Goal: Task Accomplishment & Management: Manage account settings

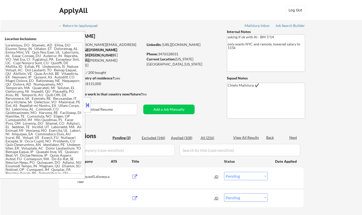
select select ""pending""
click at [162, 177] on div "Project Manager, Creative Studios" at bounding box center [176, 176] width 77 height 5
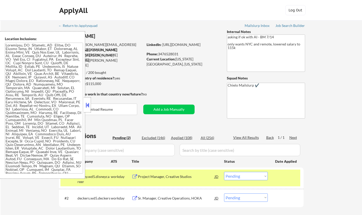
drag, startPoint x: 90, startPoint y: 108, endPoint x: 153, endPoint y: 1, distance: 124.3
click at [90, 107] on button at bounding box center [88, 105] width 6 height 8
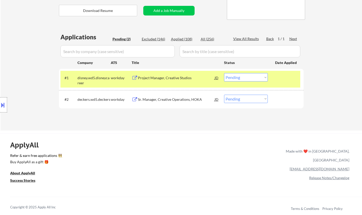
scroll to position [102, 0]
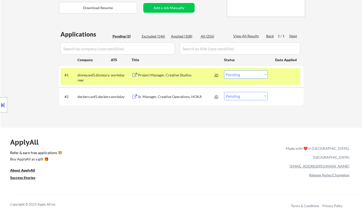
click at [245, 75] on select "Choose an option... Pending Applied Excluded (Questions) Excluded (Expired) Exc…" at bounding box center [246, 74] width 44 height 8
click at [224, 70] on select "Choose an option... Pending Applied Excluded (Questions) Excluded (Expired) Exc…" at bounding box center [246, 74] width 44 height 8
click at [179, 95] on div "Sr. Manager, Creative Operations, HOKA" at bounding box center [176, 96] width 77 height 5
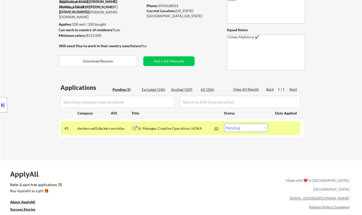
scroll to position [76, 0]
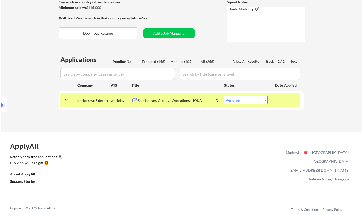
click at [240, 99] on select "Choose an option... Pending Applied Excluded (Questions) Excluded (Expired) Exc…" at bounding box center [246, 100] width 44 height 8
select select ""applied""
click at [224, 96] on select "Choose an option... Pending Applied Excluded (Questions) Excluded (Expired) Exc…" at bounding box center [246, 100] width 44 height 8
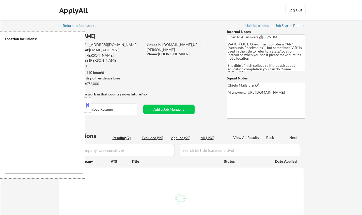
type textarea "Doraville, GA Chamblee, GA Brookhaven, GA Decatur, GA Sandy Springs, GA Dunwood…"
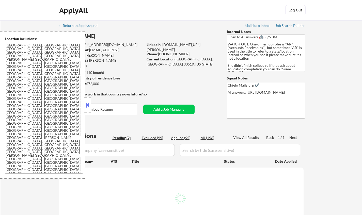
select select ""pending""
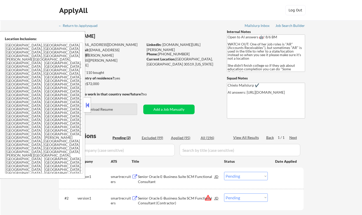
click at [109, 107] on button "Download Resume" at bounding box center [98, 109] width 78 height 11
click at [87, 103] on button at bounding box center [88, 105] width 6 height 8
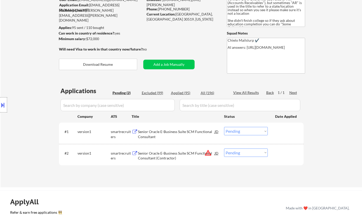
scroll to position [76, 0]
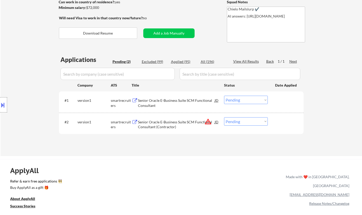
click at [177, 102] on div "Senior Oracle E-Business Suite SCM Functional Consultant" at bounding box center [176, 103] width 77 height 10
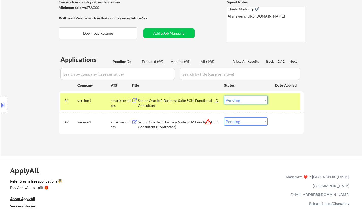
click at [242, 100] on select "Choose an option... Pending Applied Excluded (Questions) Excluded (Expired) Exc…" at bounding box center [246, 100] width 44 height 8
click at [224, 96] on select "Choose an option... Pending Applied Excluded (Questions) Excluded (Expired) Exc…" at bounding box center [246, 100] width 44 height 8
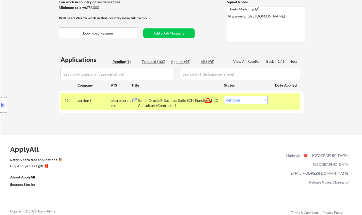
click at [1, 99] on div at bounding box center [3, 104] width 7 height 15
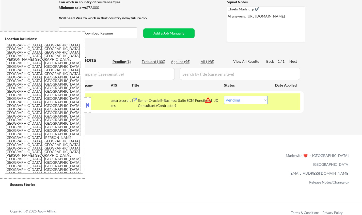
click at [216, 98] on div "JD" at bounding box center [216, 100] width 5 height 9
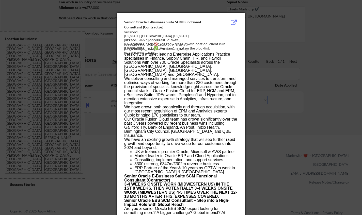
click at [289, 143] on div at bounding box center [181, 107] width 362 height 215
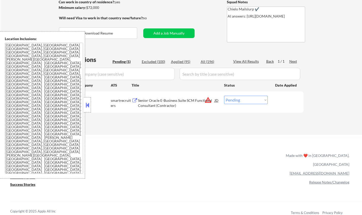
click at [252, 98] on select "Choose an option... Pending Applied Excluded (Questions) Excluded (Expired) Exc…" at bounding box center [246, 100] width 44 height 8
select select ""excluded__location_""
click at [224, 96] on select "Choose an option... Pending Applied Excluded (Questions) Excluded (Expired) Exc…" at bounding box center [246, 100] width 44 height 8
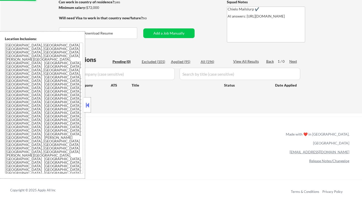
click at [85, 104] on button at bounding box center [88, 105] width 6 height 8
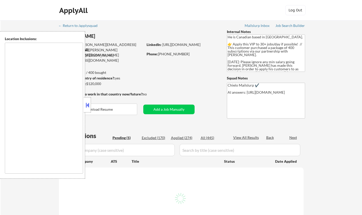
select select ""pending""
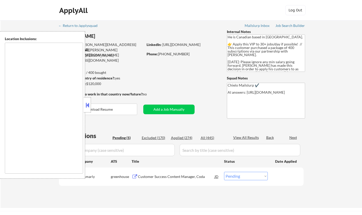
type textarea "[GEOGRAPHIC_DATA], ON [GEOGRAPHIC_DATA], ON [GEOGRAPHIC_DATA], ON [GEOGRAPHIC_D…"
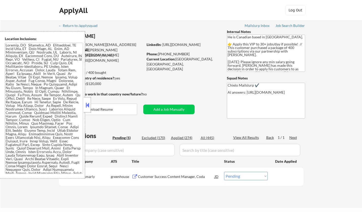
click at [88, 105] on button at bounding box center [88, 105] width 6 height 8
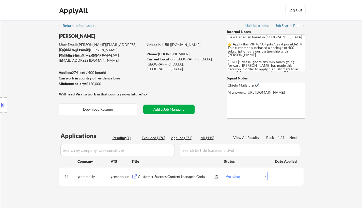
scroll to position [51, 0]
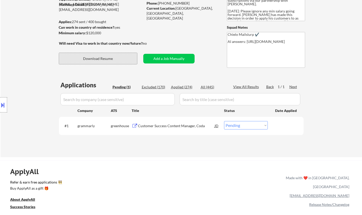
click at [107, 59] on button "Download Resume" at bounding box center [98, 58] width 78 height 11
click at [153, 127] on div "Customer Success Content Manager, Coda" at bounding box center [176, 125] width 77 height 5
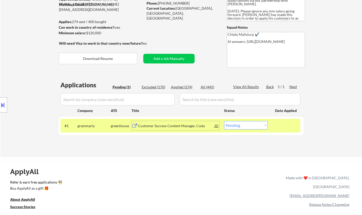
click at [2, 106] on button at bounding box center [3, 105] width 6 height 8
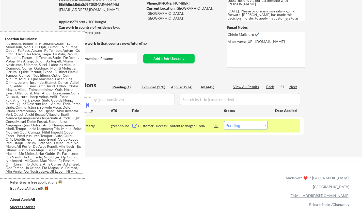
scroll to position [55, 0]
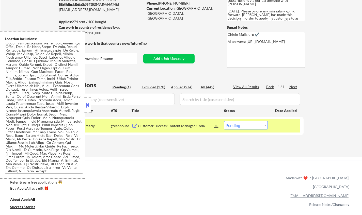
drag, startPoint x: 87, startPoint y: 103, endPoint x: 93, endPoint y: 81, distance: 22.6
click at [87, 103] on button at bounding box center [88, 105] width 6 height 8
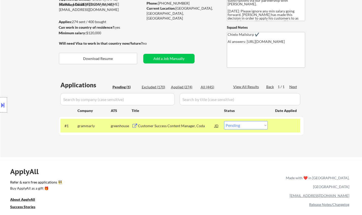
click at [246, 126] on select "Choose an option... Pending Applied Excluded (Questions) Excluded (Expired) Exc…" at bounding box center [246, 125] width 44 height 8
select select ""excluded__location_""
click at [224, 121] on select "Choose an option... Pending Applied Excluded (Questions) Excluded (Expired) Exc…" at bounding box center [246, 125] width 44 height 8
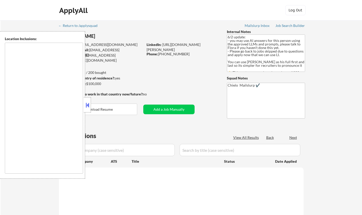
type textarea "Toronto, Ontario Mississauga, Ontario Brampton, Ontario Markham, Ontario Vaugha…"
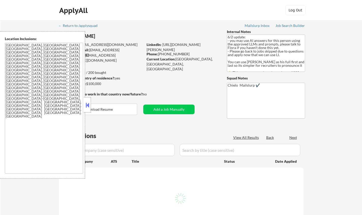
select select ""pending""
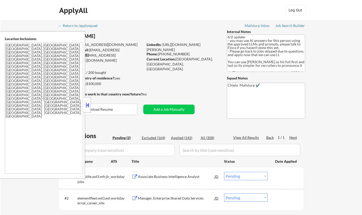
click at [88, 105] on button at bounding box center [88, 105] width 6 height 8
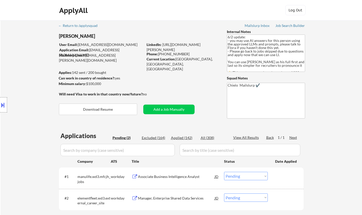
scroll to position [25, 0]
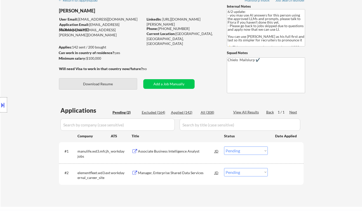
click at [104, 82] on button "Download Resume" at bounding box center [98, 83] width 78 height 11
click at [156, 151] on div "Associate Business Intelligence Analyst" at bounding box center [176, 151] width 77 height 5
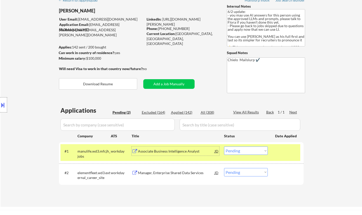
click at [178, 151] on div "Associate Business Intelligence Analyst" at bounding box center [176, 151] width 77 height 5
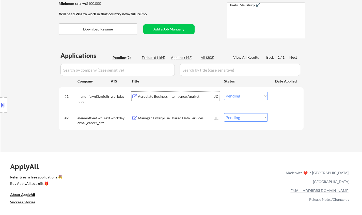
scroll to position [102, 0]
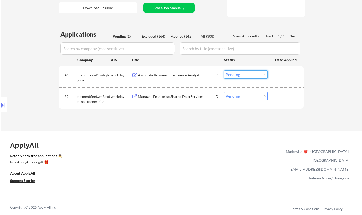
drag, startPoint x: 254, startPoint y: 74, endPoint x: 255, endPoint y: 77, distance: 3.9
click at [254, 74] on select "Choose an option... Pending Applied Excluded (Questions) Excluded (Expired) Exc…" at bounding box center [246, 74] width 44 height 8
click at [224, 70] on select "Choose an option... Pending Applied Excluded (Questions) Excluded (Expired) Exc…" at bounding box center [246, 74] width 44 height 8
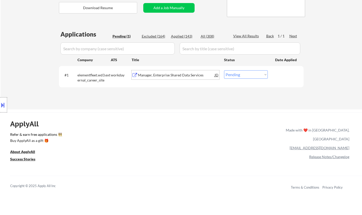
click at [163, 74] on div "Manager, Enterprise Shared Data Services" at bounding box center [176, 75] width 77 height 5
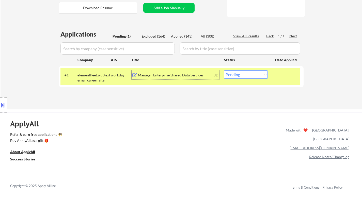
drag, startPoint x: 237, startPoint y: 73, endPoint x: 240, endPoint y: 77, distance: 5.6
click at [237, 73] on select "Choose an option... Pending Applied Excluded (Questions) Excluded (Expired) Exc…" at bounding box center [246, 74] width 44 height 8
select select ""excluded__blocklist_""
click at [224, 70] on select "Choose an option... Pending Applied Excluded (Questions) Excluded (Expired) Exc…" at bounding box center [246, 74] width 44 height 8
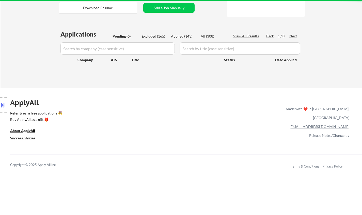
click at [158, 35] on div "Excluded (165)" at bounding box center [154, 36] width 25 height 5
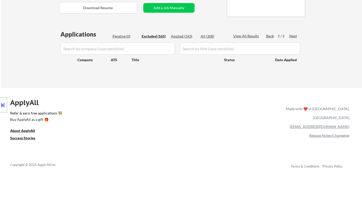
select select ""excluded__expired_""
select select ""excluded__bad_match_""
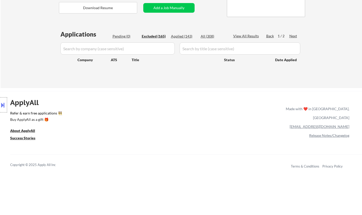
select select ""excluded__bad_match_""
select select ""excluded__other_""
select select ""excluded""
select select ""excluded__bad_match_""
select select ""excluded__location_""
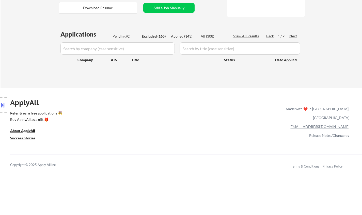
select select ""excluded__expired_""
select select ""excluded__location_""
select select ""excluded__salary_""
select select ""excluded__other_""
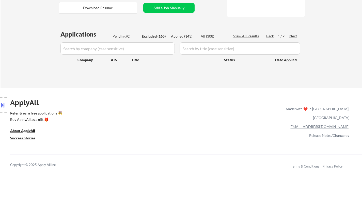
select select ""excluded__other_""
select select ""excluded__expired_""
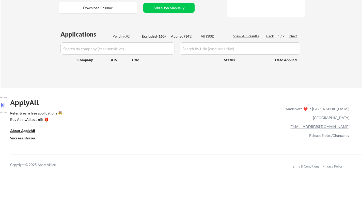
select select ""excluded__bad_match_""
select select ""excluded__expired_""
select select ""excluded__other_""
select select ""excluded__salary_""
select select ""excluded__expired_""
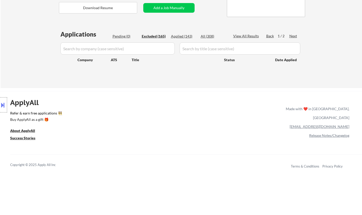
select select ""excluded__expired_""
select select ""excluded__location_""
select select ""excluded__other_""
select select ""excluded__salary_""
select select ""excluded__other_""
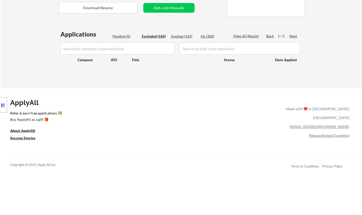
select select ""excluded__bad_match_""
select select ""excluded__salary_""
select select ""excluded__other_""
select select ""excluded__bad_match_""
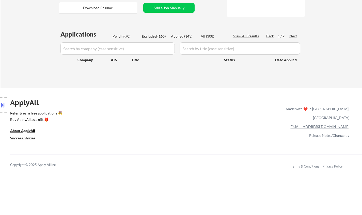
select select ""excluded__other_""
select select ""excluded__expired_""
select select ""excluded__location_""
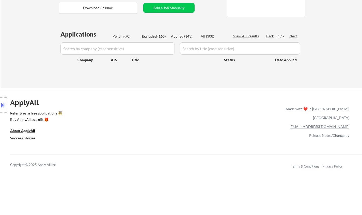
select select ""excluded__expired_""
select select ""excluded__other_""
select select ""excluded__bad_match_""
select select ""excluded__salary_""
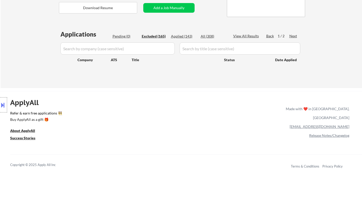
select select ""excluded__expired_""
select select ""excluded__bad_match_""
select select ""excluded__expired_""
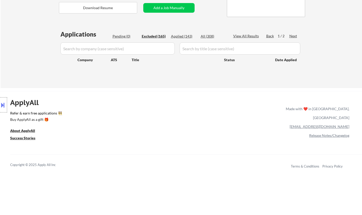
select select ""excluded__other_""
select select ""excluded__expired_""
select select ""excluded__other_""
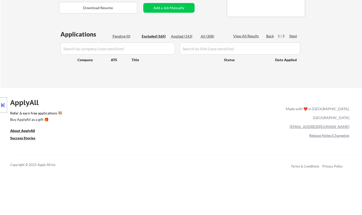
select select ""excluded__other_""
select select ""excluded""
select select ""excluded__other_""
select select ""excluded__expired_""
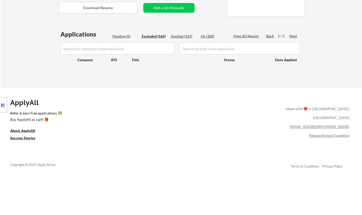
select select ""excluded__expired_""
select select ""excluded__other_""
select select ""excluded__expired_""
select select ""excluded__bad_match_""
select select ""excluded__expired_""
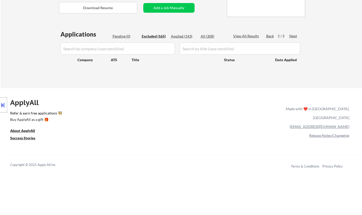
select select ""excluded__expired_""
select select ""excluded__location_""
select select ""excluded__expired_""
select select ""excluded__location_""
select select ""excluded__expired_""
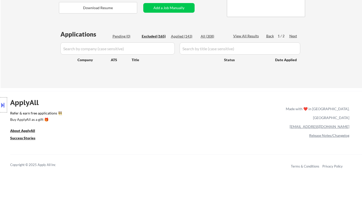
select select ""excluded__expired_""
select select ""excluded__bad_match_""
select select ""excluded__other_""
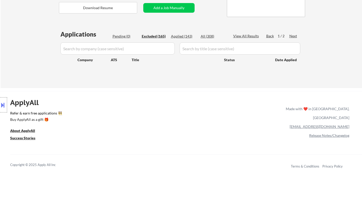
select select ""excluded__expired_""
select select ""excluded__other_""
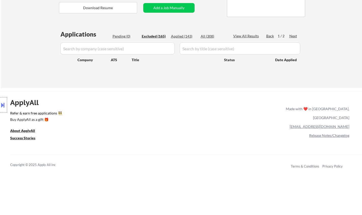
select select ""excluded__expired_""
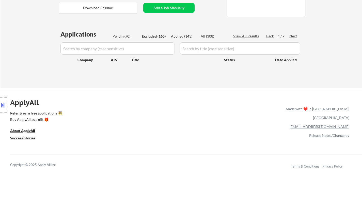
select select ""excluded""
select select ""excluded__location_""
select select ""excluded__bad_match_""
select select ""excluded__expired_""
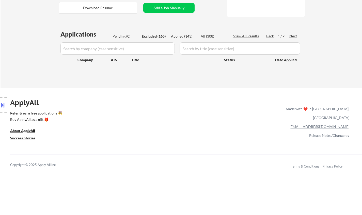
select select ""excluded__expired_""
select select ""excluded__bad_match_""
select select ""excluded__location_""
select select ""excluded__expired_""
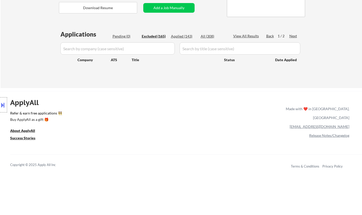
select select ""excluded__expired_""
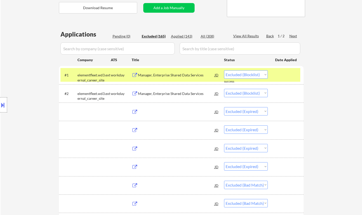
select select ""excluded__expired_""
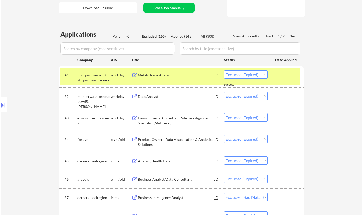
click at [245, 34] on div "View All Results" at bounding box center [246, 35] width 27 height 5
select select ""excluded__other_""
select select ""excluded__expired_""
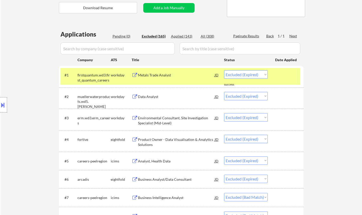
select select ""excluded__expired_""
select select ""excluded__salary_""
select select ""excluded""
select select ""excluded__other_""
select select ""excluded__bad_match_""
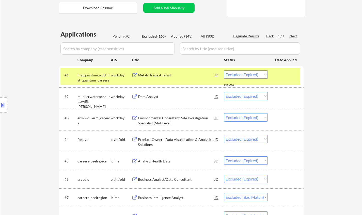
select select ""excluded__expired_""
select select ""excluded__location_""
select select ""excluded__other_""
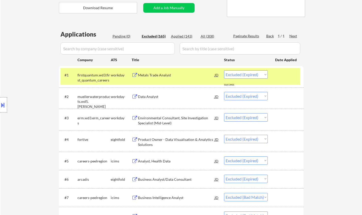
select select ""excluded__expired_""
select select ""excluded__bad_match_""
select select ""excluded__other_""
select select ""excluded__bad_match_""
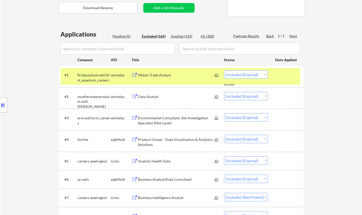
select select ""excluded__expired_""
select select ""excluded__salary_""
select select ""excluded""
select select ""excluded__bad_match_""
select select ""excluded__expired_""
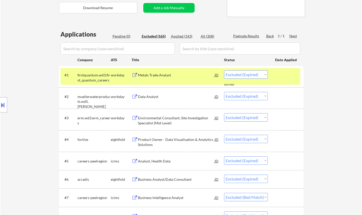
select select ""excluded__bad_match_""
select select ""excluded__expired_""
select select ""excluded__other_""
select select ""excluded""
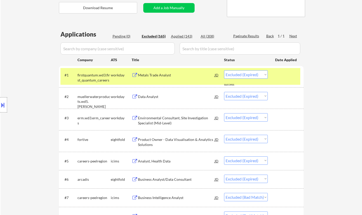
select select ""excluded__other_""
select select ""excluded__expired_""
select select ""excluded__bad_match_""
select select ""excluded__salary_""
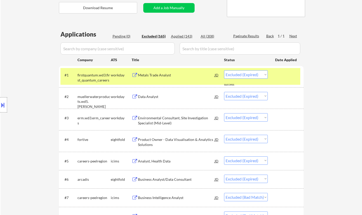
select select ""excluded__location_""
select select ""excluded__expired_""
select select ""excluded__other_""
select select ""excluded__expired_""
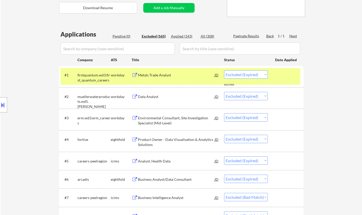
select select ""excluded__other_""
select select ""excluded__expired_""
select select ""excluded__blocklist_""
select select ""excluded__expired_""
select select ""excluded__bad_match_""
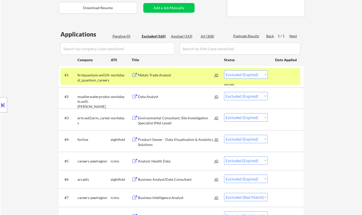
select select ""excluded__expired_""
select select ""excluded__other_""
select select ""excluded__expired_""
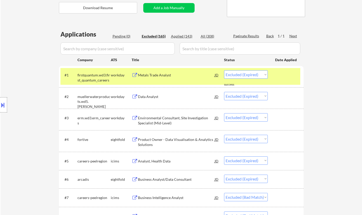
select select ""excluded__bad_match_""
select select ""excluded__location_""
select select ""excluded__other_""
select select ""excluded__bad_match_""
select select ""excluded__location_""
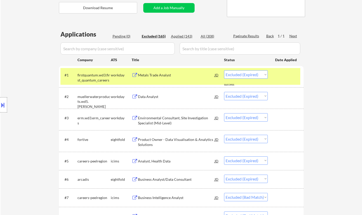
select select ""excluded__expired_""
select select ""excluded__location_""
select select ""excluded__blocklist_""
select select ""excluded__expired_""
select select ""excluded__bad_match_""
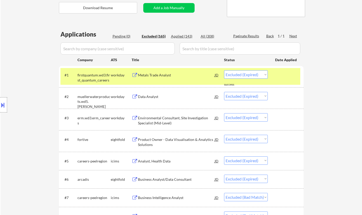
select select ""excluded__other_""
select select ""excluded__bad_match_""
select select ""excluded__other_""
select select ""excluded__bad_match_""
select select ""excluded__location_""
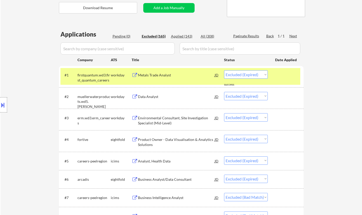
select select ""excluded__bad_match_""
select select ""excluded__salary_""
select select ""excluded__expired_""
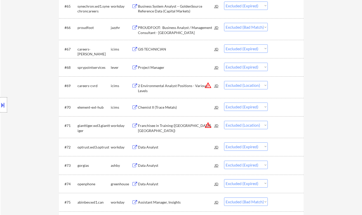
scroll to position [3264, 0]
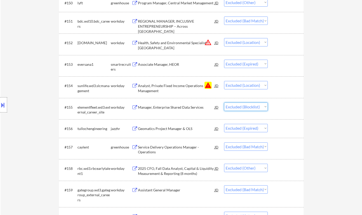
click at [255, 108] on select "Choose an option... Pending Applied Excluded (Questions) Excluded (Expired) Exc…" at bounding box center [246, 107] width 44 height 8
drag, startPoint x: 247, startPoint y: 86, endPoint x: 250, endPoint y: 89, distance: 5.0
click at [247, 86] on select "Choose an option... Pending Applied Excluded (Questions) Excluded (Expired) Exc…" at bounding box center [246, 85] width 44 height 8
select select ""excluded__bad_match_""
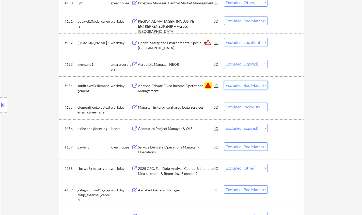
click at [224, 81] on select "Choose an option... Pending Applied Excluded (Questions) Excluded (Expired) Exc…" at bounding box center [246, 85] width 44 height 8
click at [257, 110] on select "Choose an option... Pending Applied Excluded (Questions) Excluded (Expired) Exc…" at bounding box center [246, 107] width 44 height 8
select select ""excluded__bad_match_""
click at [224, 103] on select "Choose an option... Pending Applied Excluded (Questions) Excluded (Expired) Exc…" at bounding box center [246, 107] width 44 height 8
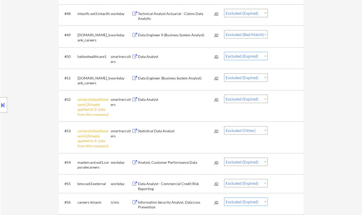
scroll to position [0, 0]
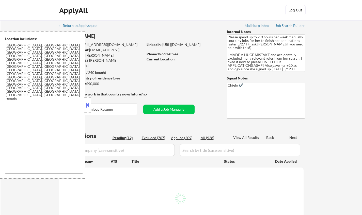
select select ""pending""
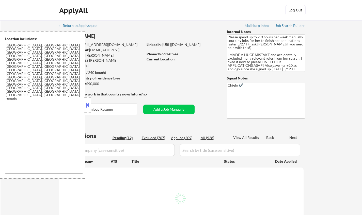
select select ""pending""
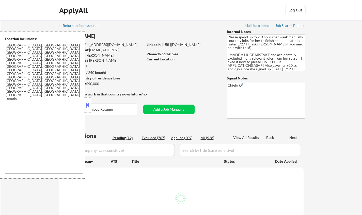
select select ""pending""
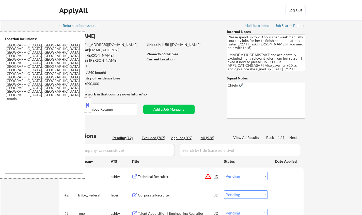
click at [89, 103] on button at bounding box center [88, 105] width 6 height 8
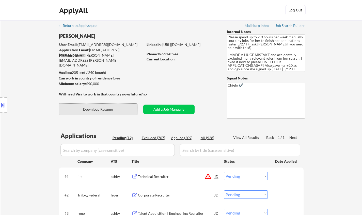
click at [103, 108] on button "Download Resume" at bounding box center [98, 109] width 78 height 11
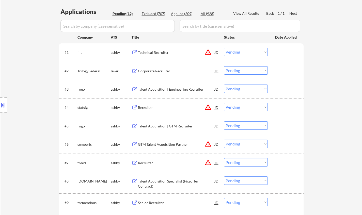
scroll to position [127, 0]
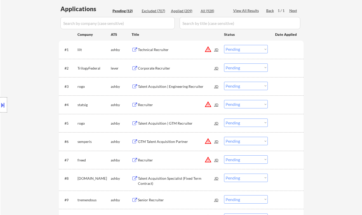
click at [155, 68] on div "Corporate Recruiter" at bounding box center [176, 68] width 77 height 5
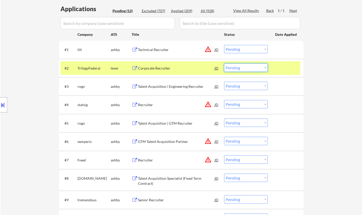
click at [260, 70] on select "Choose an option... Pending Applied Excluded (Questions) Excluded (Expired) Exc…" at bounding box center [246, 67] width 44 height 8
click at [224, 63] on select "Choose an option... Pending Applied Excluded (Questions) Excluded (Expired) Exc…" at bounding box center [246, 67] width 44 height 8
select select ""pending""
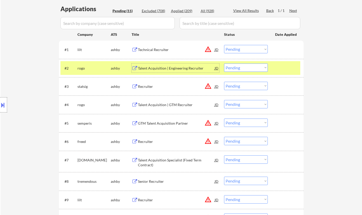
click at [161, 69] on div "Talent Acquisition | Engineering Recruiter" at bounding box center [176, 68] width 77 height 5
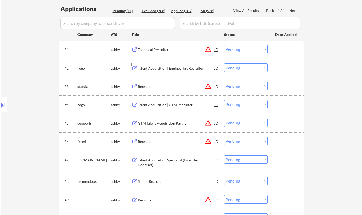
click at [1, 112] on div at bounding box center [3, 104] width 7 height 15
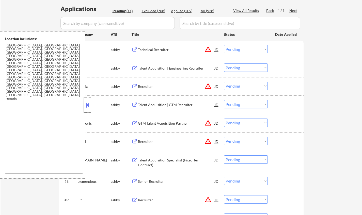
click at [84, 106] on div at bounding box center [87, 104] width 7 height 15
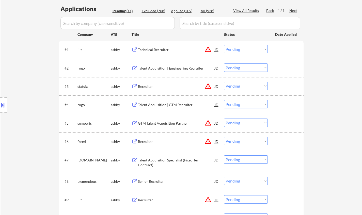
click at [237, 105] on select "Choose an option... Pending Applied Excluded (Questions) Excluded (Expired) Exc…" at bounding box center [246, 104] width 44 height 8
click at [224, 100] on select "Choose an option... Pending Applied Excluded (Questions) Excluded (Expired) Exc…" at bounding box center [246, 104] width 44 height 8
select select ""pending""
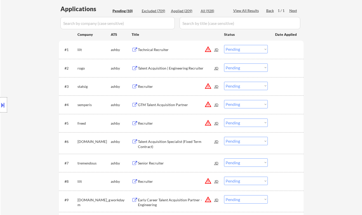
click at [152, 66] on div "Talent Acquisition | Engineering Recruiter" at bounding box center [176, 68] width 77 height 5
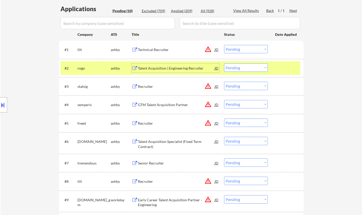
click at [245, 69] on select "Choose an option... Pending Applied Excluded (Questions) Excluded (Expired) Exc…" at bounding box center [246, 67] width 44 height 8
click at [224, 63] on select "Choose an option... Pending Applied Excluded (Questions) Excluded (Expired) Exc…" at bounding box center [246, 67] width 44 height 8
select select ""pending""
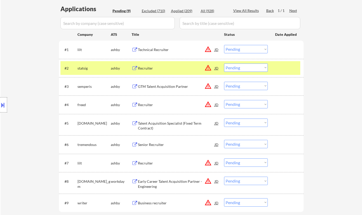
click at [7, 104] on div "Location Inclusions: Knoxville, TN Farragut, TN Maryville, TN Alcoa, TN Oak Rid…" at bounding box center [45, 104] width 91 height 147
click at [4, 104] on button at bounding box center [3, 105] width 6 height 8
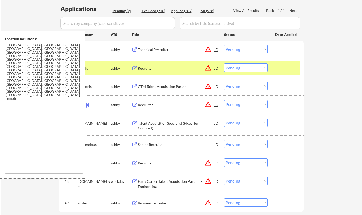
click at [216, 48] on div "JD" at bounding box center [216, 49] width 5 height 9
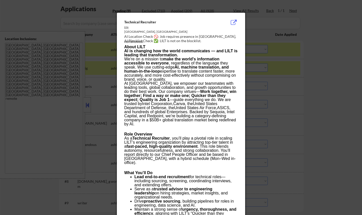
click at [316, 79] on div at bounding box center [181, 107] width 362 height 215
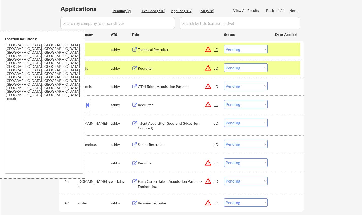
click at [254, 52] on select "Choose an option... Pending Applied Excluded (Questions) Excluded (Expired) Exc…" at bounding box center [246, 49] width 44 height 8
click at [224, 45] on select "Choose an option... Pending Applied Excluded (Questions) Excluded (Expired) Exc…" at bounding box center [246, 49] width 44 height 8
select select ""pending""
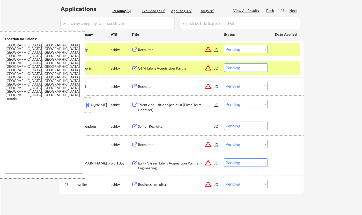
click at [245, 46] on select "Choose an option... Pending Applied Excluded (Questions) Excluded (Expired) Exc…" at bounding box center [246, 49] width 44 height 8
drag, startPoint x: 326, startPoint y: 98, endPoint x: 322, endPoint y: 96, distance: 4.3
click at [326, 98] on div "← Return to /applysquad Mailslurp Inbox Job Search Builder Caroline Czyz User E…" at bounding box center [181, 54] width 361 height 322
click at [218, 50] on div "JD" at bounding box center [216, 49] width 5 height 9
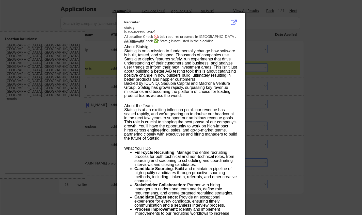
click at [341, 75] on div at bounding box center [181, 107] width 362 height 215
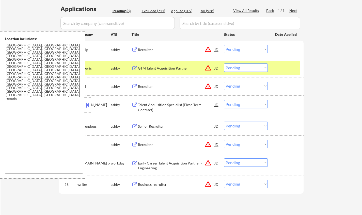
click at [244, 68] on select "Choose an option... Pending Applied Excluded (Questions) Excluded (Expired) Exc…" at bounding box center [246, 67] width 44 height 8
click at [224, 63] on select "Choose an option... Pending Applied Excluded (Questions) Excluded (Expired) Exc…" at bounding box center [246, 67] width 44 height 8
select select ""pending""
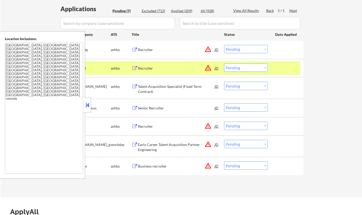
drag, startPoint x: 89, startPoint y: 106, endPoint x: 98, endPoint y: 97, distance: 13.1
click at [88, 105] on button at bounding box center [88, 105] width 6 height 8
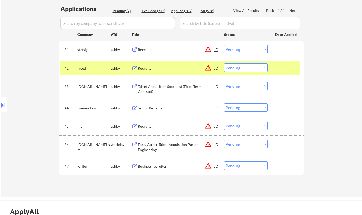
click at [217, 49] on div "JD" at bounding box center [216, 49] width 5 height 9
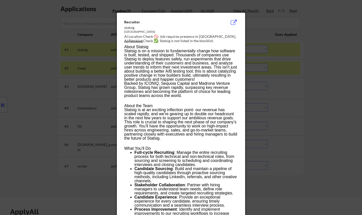
drag, startPoint x: 284, startPoint y: 69, endPoint x: 251, endPoint y: 60, distance: 34.2
click at [283, 69] on div at bounding box center [181, 107] width 362 height 215
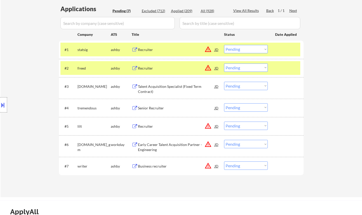
click at [248, 49] on select "Choose an option... Pending Applied Excluded (Questions) Excluded (Expired) Exc…" at bounding box center [246, 49] width 44 height 8
click at [224, 45] on select "Choose an option... Pending Applied Excluded (Questions) Excluded (Expired) Exc…" at bounding box center [246, 49] width 44 height 8
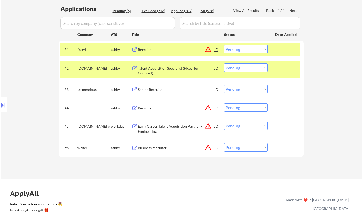
click at [215, 48] on div "JD" at bounding box center [216, 49] width 5 height 9
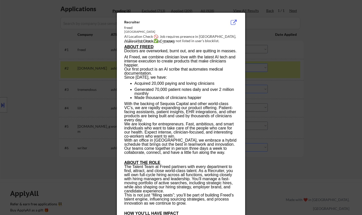
click at [296, 78] on div at bounding box center [181, 107] width 362 height 215
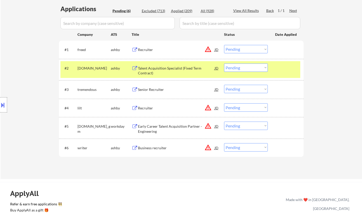
drag, startPoint x: 244, startPoint y: 51, endPoint x: 247, endPoint y: 52, distance: 3.2
click at [244, 51] on select "Choose an option... Pending Applied Excluded (Questions) Excluded (Expired) Exc…" at bounding box center [246, 49] width 44 height 8
click at [224, 45] on select "Choose an option... Pending Applied Excluded (Questions) Excluded (Expired) Exc…" at bounding box center [246, 49] width 44 height 8
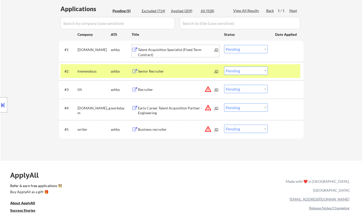
click at [161, 50] on div "Talent Acquisition Specialist (Fixed Term Contract)" at bounding box center [176, 52] width 77 height 10
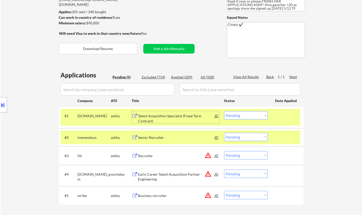
scroll to position [76, 0]
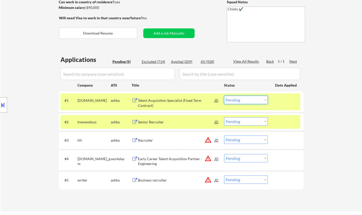
click at [244, 96] on select "Choose an option... Pending Applied Excluded (Questions) Excluded (Expired) Exc…" at bounding box center [246, 100] width 44 height 8
click at [224, 96] on select "Choose an option... Pending Applied Excluded (Questions) Excluded (Expired) Exc…" at bounding box center [246, 100] width 44 height 8
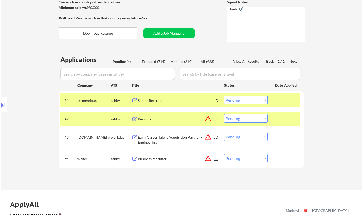
click at [162, 100] on div "Senior Recruiter" at bounding box center [176, 100] width 77 height 5
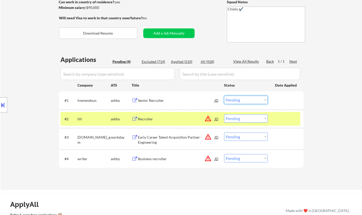
click at [248, 101] on select "Choose an option... Pending Applied Excluded (Questions) Excluded (Expired) Exc…" at bounding box center [246, 100] width 44 height 8
click at [336, 162] on div "← Return to /applysquad Mailslurp Inbox Job Search Builder Caroline Czyz User E…" at bounding box center [181, 67] width 361 height 246
click at [246, 99] on select "Choose an option... Pending Applied Excluded (Questions) Excluded (Expired) Exc…" at bounding box center [246, 100] width 44 height 8
click at [224, 96] on select "Choose an option... Pending Applied Excluded (Questions) Excluded (Expired) Exc…" at bounding box center [246, 100] width 44 height 8
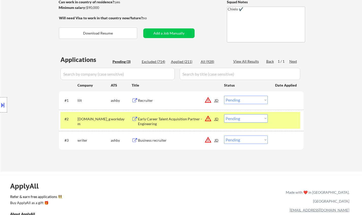
click at [217, 101] on div "JD" at bounding box center [216, 100] width 5 height 9
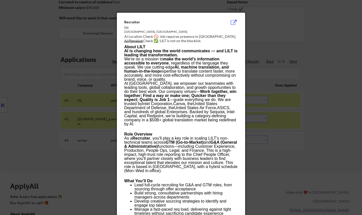
click at [347, 130] on div at bounding box center [181, 107] width 362 height 215
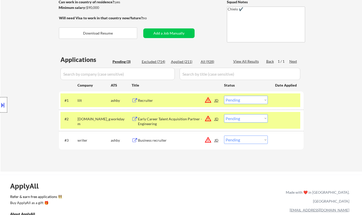
click at [0, 99] on div at bounding box center [3, 104] width 7 height 15
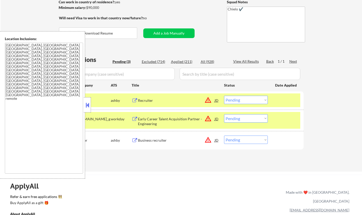
drag, startPoint x: 328, startPoint y: 129, endPoint x: 258, endPoint y: 104, distance: 74.4
click at [328, 129] on div "← Return to /applysquad Mailslurp Inbox Job Search Builder Caroline Czyz User E…" at bounding box center [181, 57] width 361 height 227
click at [252, 102] on select "Choose an option... Pending Applied Excluded (Questions) Excluded (Expired) Exc…" at bounding box center [246, 100] width 44 height 8
click at [224, 96] on select "Choose an option... Pending Applied Excluded (Questions) Excluded (Expired) Exc…" at bounding box center [246, 100] width 44 height 8
select select ""pending""
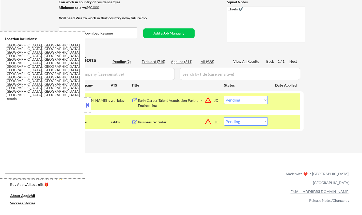
click at [215, 99] on div "JD" at bounding box center [216, 100] width 5 height 9
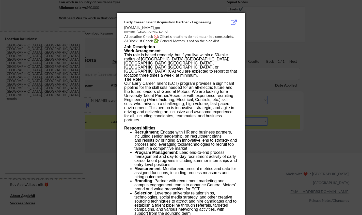
click at [337, 145] on div at bounding box center [181, 107] width 362 height 215
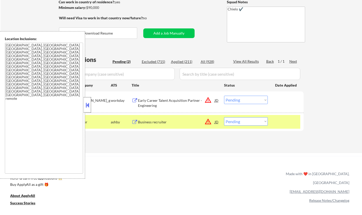
click at [88, 100] on div at bounding box center [87, 104] width 7 height 15
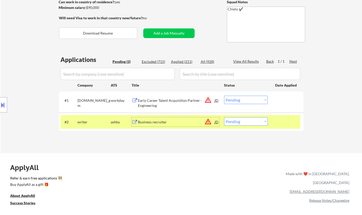
click at [156, 125] on div "Business recruiter" at bounding box center [176, 121] width 77 height 9
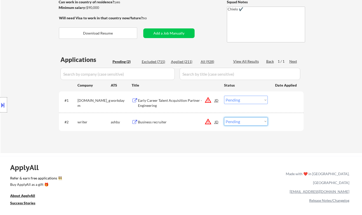
drag, startPoint x: 240, startPoint y: 122, endPoint x: 245, endPoint y: 124, distance: 5.8
click at [240, 122] on select "Choose an option... Pending Applied Excluded (Questions) Excluded (Expired) Exc…" at bounding box center [246, 121] width 44 height 8
select select ""excluded__location_""
click at [224, 117] on select "Choose an option... Pending Applied Excluded (Questions) Excluded (Expired) Exc…" at bounding box center [246, 121] width 44 height 8
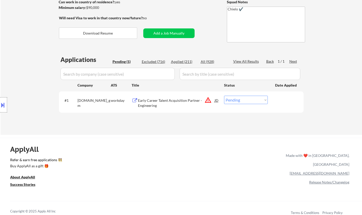
click at [215, 102] on div "JD" at bounding box center [216, 100] width 5 height 9
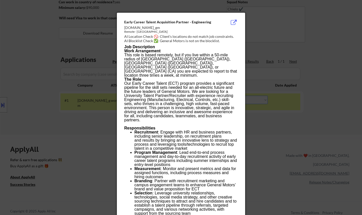
click at [288, 159] on div at bounding box center [181, 107] width 362 height 215
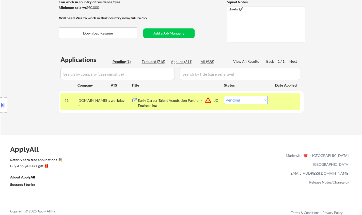
click at [166, 100] on div "Early Career Talent Acquisition Partner - Engineering" at bounding box center [176, 103] width 77 height 10
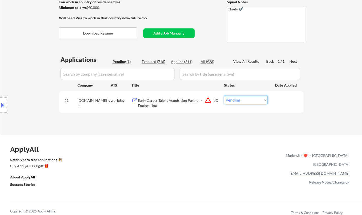
drag, startPoint x: 253, startPoint y: 99, endPoint x: 253, endPoint y: 103, distance: 3.6
click at [253, 99] on select "Choose an option... Pending Applied Excluded (Questions) Excluded (Expired) Exc…" at bounding box center [246, 100] width 44 height 8
click at [224, 96] on select "Choose an option... Pending Applied Excluded (Questions) Excluded (Expired) Exc…" at bounding box center [246, 100] width 44 height 8
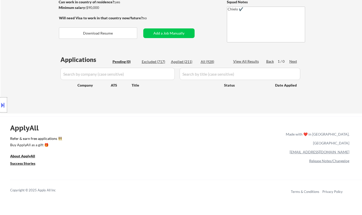
click at [180, 59] on div "Applied (211)" at bounding box center [183, 61] width 25 height 5
select select ""applied""
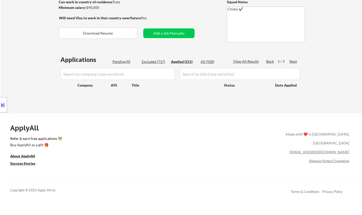
select select ""applied""
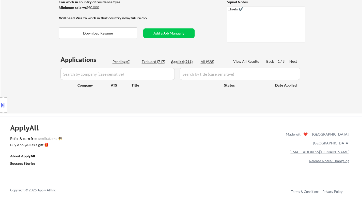
select select ""applied""
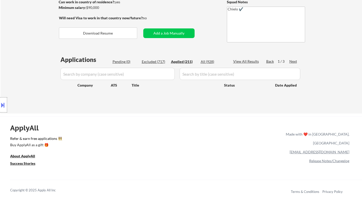
select select ""applied""
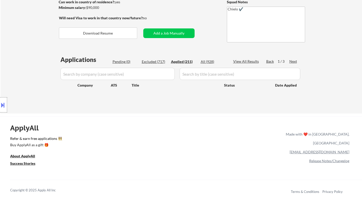
select select ""applied""
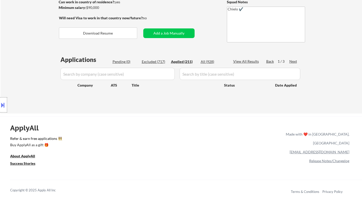
select select ""applied""
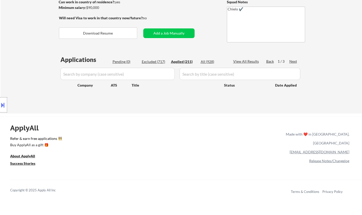
select select ""applied""
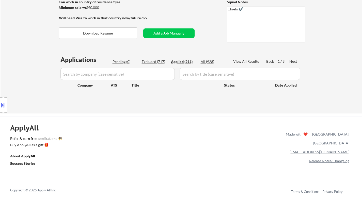
select select ""applied""
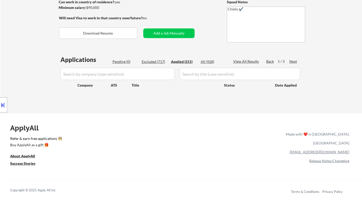
select select ""applied""
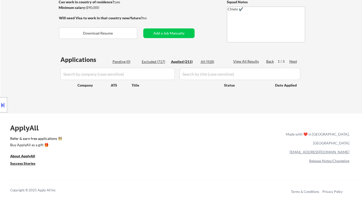
select select ""applied""
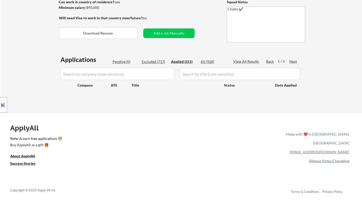
select select ""applied""
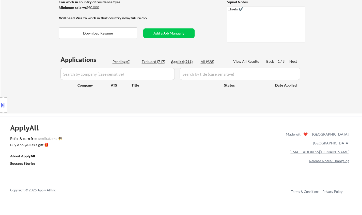
select select ""applied""
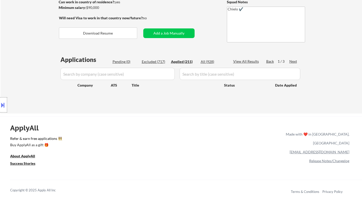
select select ""applied""
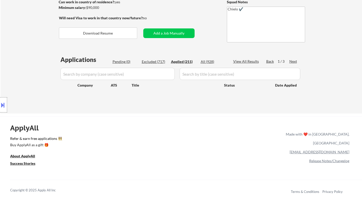
select select ""applied""
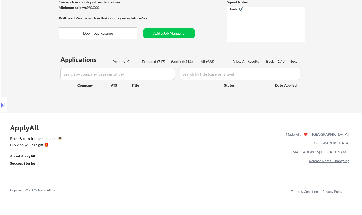
select select ""applied""
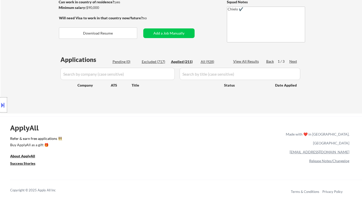
select select ""applied""
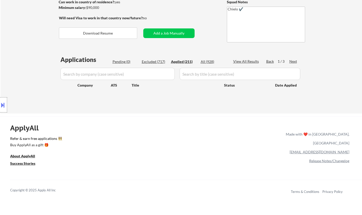
select select ""applied""
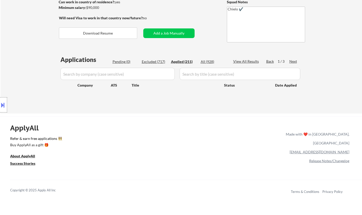
select select ""applied""
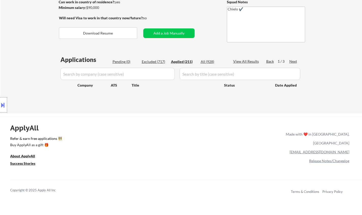
select select ""applied""
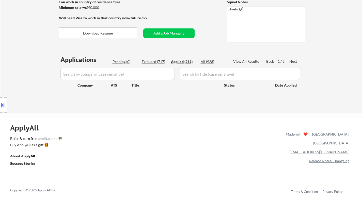
select select ""applied""
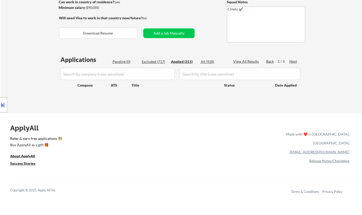
select select ""applied""
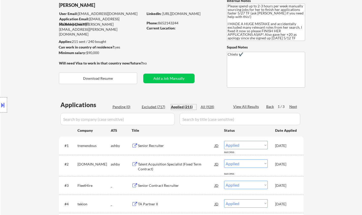
scroll to position [25, 0]
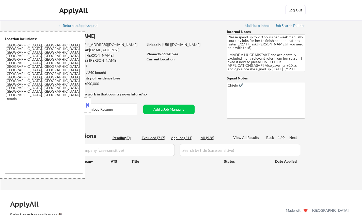
click at [89, 106] on button at bounding box center [88, 105] width 6 height 8
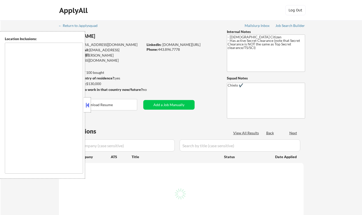
type textarea "Arlington, VA Alexandria, VA Bethesda, MD Silver Spring, MD Falls Church, VA Hy…"
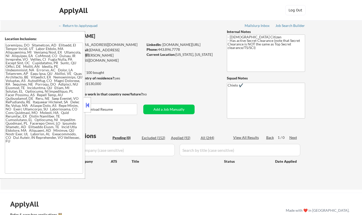
click at [86, 103] on button at bounding box center [88, 105] width 6 height 8
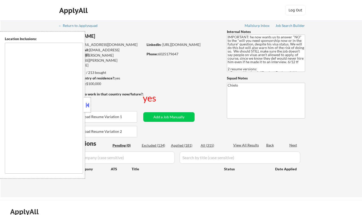
type textarea "country:US"
click at [87, 101] on div at bounding box center [87, 104] width 7 height 15
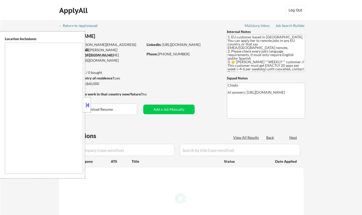
select select ""pending""
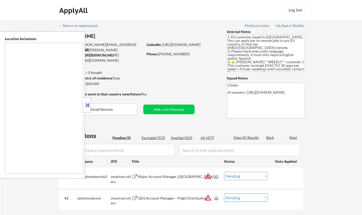
type textarea "remote"
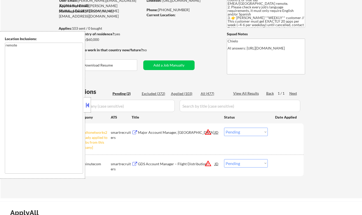
scroll to position [76, 0]
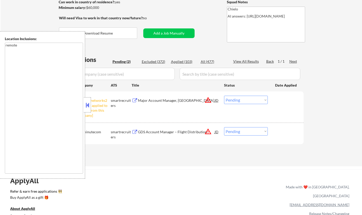
click at [85, 102] on button at bounding box center [88, 105] width 6 height 8
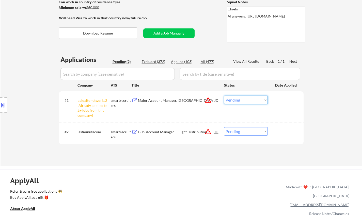
click at [238, 99] on select "Choose an option... Pending Applied Excluded (Questions) Excluded (Expired) Exc…" at bounding box center [246, 100] width 44 height 8
click at [224, 96] on select "Choose an option... Pending Applied Excluded (Questions) Excluded (Expired) Exc…" at bounding box center [246, 100] width 44 height 8
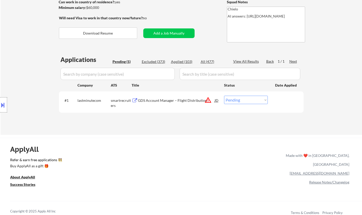
click at [1, 100] on div at bounding box center [3, 104] width 7 height 15
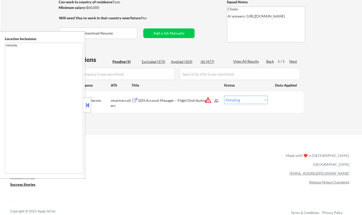
drag, startPoint x: 87, startPoint y: 107, endPoint x: 93, endPoint y: 107, distance: 6.1
click at [88, 107] on button at bounding box center [88, 105] width 6 height 8
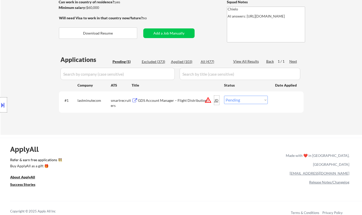
click at [215, 101] on div "JD" at bounding box center [216, 100] width 5 height 9
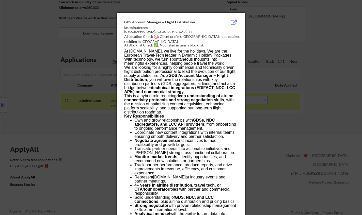
click at [297, 129] on div at bounding box center [181, 107] width 362 height 215
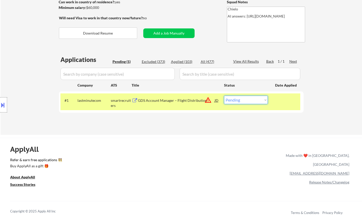
click at [261, 99] on select "Choose an option... Pending Applied Excluded (Questions) Excluded (Expired) Exc…" at bounding box center [246, 100] width 44 height 8
select select ""excluded__location_""
click at [224, 96] on select "Choose an option... Pending Applied Excluded (Questions) Excluded (Expired) Exc…" at bounding box center [246, 100] width 44 height 8
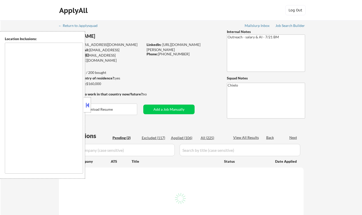
select select ""pending""
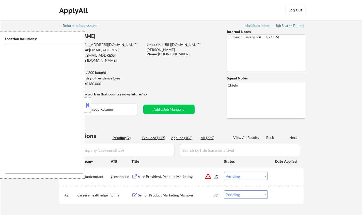
type textarea "remote"
click at [86, 107] on button at bounding box center [88, 105] width 6 height 8
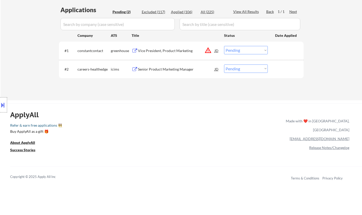
scroll to position [127, 0]
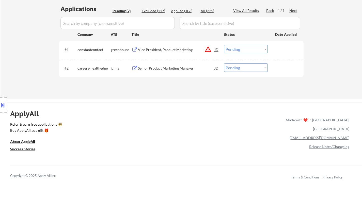
click at [164, 69] on div "Senior Product Marketing Manager" at bounding box center [176, 68] width 77 height 5
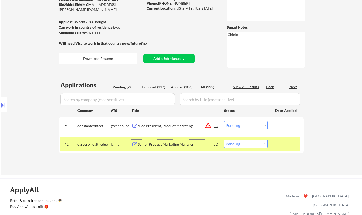
scroll to position [152, 0]
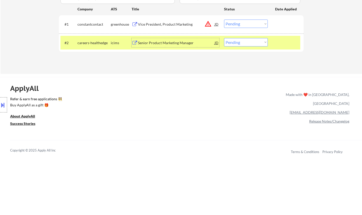
click at [251, 44] on select "Choose an option... Pending Applied Excluded (Questions) Excluded (Expired) Exc…" at bounding box center [246, 42] width 44 height 8
select select ""applied""
click at [224, 38] on select "Choose an option... Pending Applied Excluded (Questions) Excluded (Expired) Exc…" at bounding box center [246, 42] width 44 height 8
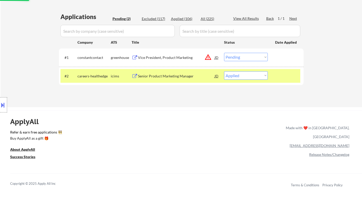
scroll to position [102, 0]
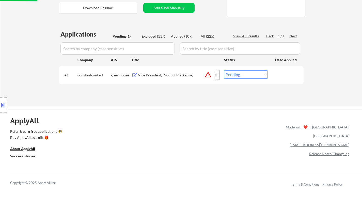
click at [216, 74] on div "JD" at bounding box center [216, 74] width 5 height 9
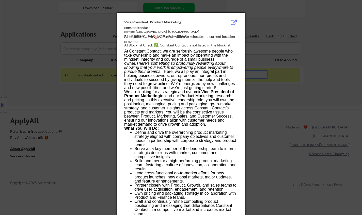
click at [258, 110] on div at bounding box center [181, 107] width 362 height 215
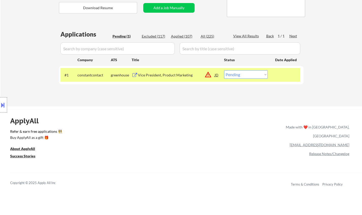
click at [252, 77] on select "Choose an option... Pending Applied Excluded (Questions) Excluded (Expired) Exc…" at bounding box center [246, 74] width 44 height 8
select select ""excluded__location_""
click at [224, 70] on select "Choose an option... Pending Applied Excluded (Questions) Excluded (Expired) Exc…" at bounding box center [246, 74] width 44 height 8
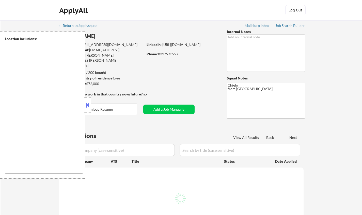
type textarea "[GEOGRAPHIC_DATA], [GEOGRAPHIC_DATA] [GEOGRAPHIC_DATA], [GEOGRAPHIC_DATA] [GEOG…"
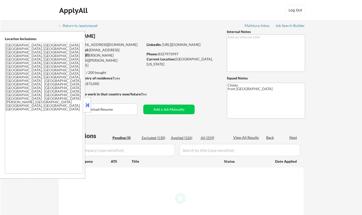
select select ""pending""
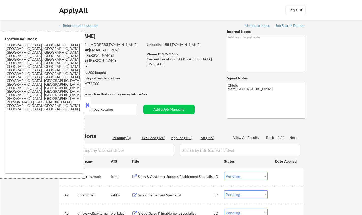
click at [86, 103] on button at bounding box center [88, 105] width 6 height 8
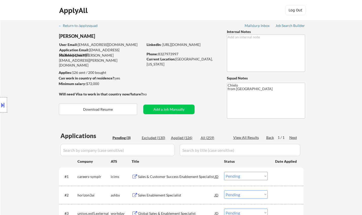
scroll to position [76, 0]
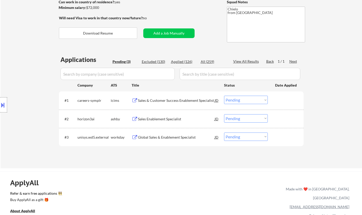
click at [0, 102] on button at bounding box center [3, 105] width 6 height 8
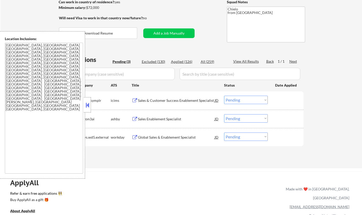
click at [86, 105] on button at bounding box center [88, 105] width 6 height 8
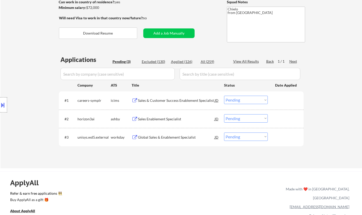
click at [160, 118] on div "Sales Enablement Specialist" at bounding box center [176, 118] width 77 height 5
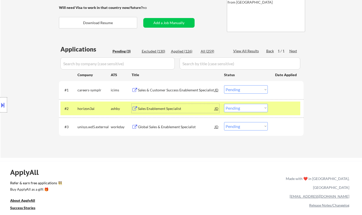
scroll to position [102, 0]
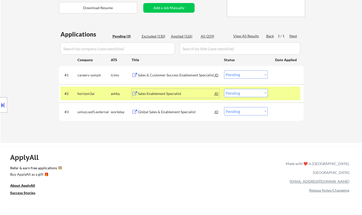
drag, startPoint x: 250, startPoint y: 94, endPoint x: 250, endPoint y: 97, distance: 2.8
click at [250, 94] on select "Choose an option... Pending Applied Excluded (Questions) Excluded (Expired) Exc…" at bounding box center [246, 93] width 44 height 8
click at [224, 89] on select "Choose an option... Pending Applied Excluded (Questions) Excluded (Expired) Exc…" at bounding box center [246, 93] width 44 height 8
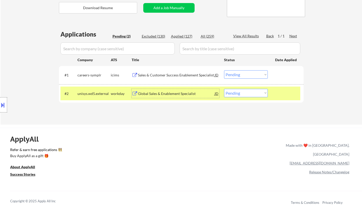
click at [166, 95] on div "Global Sales & Enablement Specialist" at bounding box center [176, 93] width 77 height 5
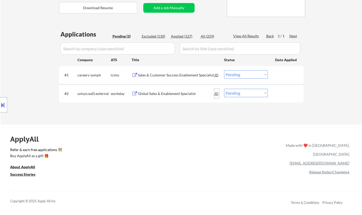
click at [216, 94] on div "JD" at bounding box center [216, 93] width 5 height 9
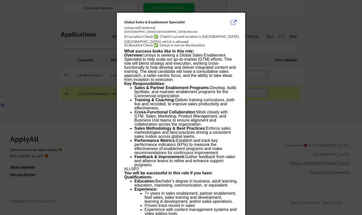
click at [276, 132] on div at bounding box center [181, 107] width 362 height 215
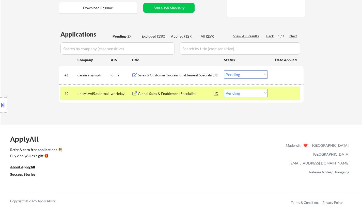
drag, startPoint x: 240, startPoint y: 91, endPoint x: 243, endPoint y: 92, distance: 2.8
click at [240, 91] on select "Choose an option... Pending Applied Excluded (Questions) Excluded (Expired) Exc…" at bounding box center [246, 93] width 44 height 8
select select ""excluded__location_""
click at [224, 89] on select "Choose an option... Pending Applied Excluded (Questions) Excluded (Expired) Exc…" at bounding box center [246, 93] width 44 height 8
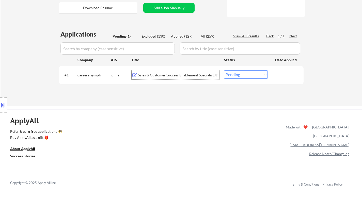
click at [165, 77] on div "Sales & Customer Success Enablement Specialist" at bounding box center [176, 75] width 77 height 5
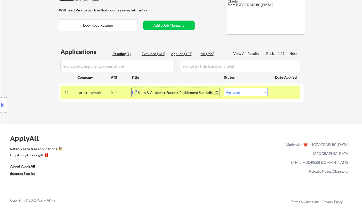
scroll to position [127, 0]
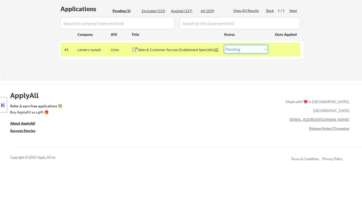
drag, startPoint x: 253, startPoint y: 49, endPoint x: 256, endPoint y: 53, distance: 4.7
click at [253, 49] on select "Choose an option... Pending Applied Excluded (Questions) Excluded (Expired) Exc…" at bounding box center [246, 49] width 44 height 8
click at [165, 111] on div "ApplyAll Refer & earn free applications 👯‍♀️ Buy ApplyAll as a gift 🎁 About App…" at bounding box center [181, 128] width 362 height 80
click at [239, 49] on select "Choose an option... Pending Applied Excluded (Questions) Excluded (Expired) Exc…" at bounding box center [246, 49] width 44 height 8
select select ""applied""
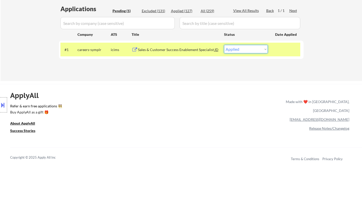
click at [224, 45] on select "Choose an option... Pending Applied Excluded (Questions) Excluded (Expired) Exc…" at bounding box center [246, 49] width 44 height 8
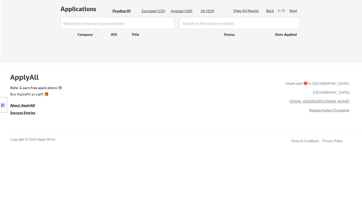
scroll to position [51, 0]
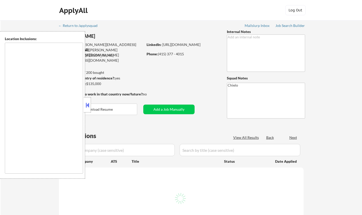
type textarea "[GEOGRAPHIC_DATA], [GEOGRAPHIC_DATA] [GEOGRAPHIC_DATA], [GEOGRAPHIC_DATA] [GEOG…"
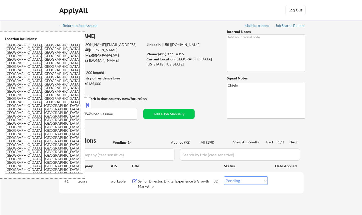
click at [89, 106] on button at bounding box center [88, 105] width 6 height 8
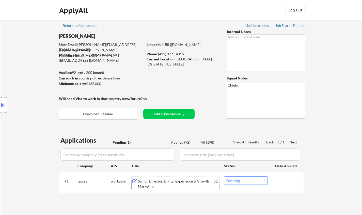
click at [166, 182] on div "Senior Director, Digital Experience & Growth Marketing" at bounding box center [176, 184] width 77 height 10
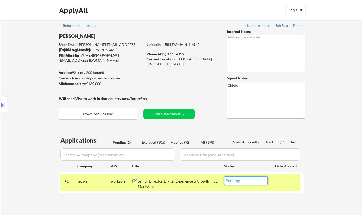
click at [246, 180] on select "Choose an option... Pending Applied Excluded (Questions) Excluded (Expired) Exc…" at bounding box center [246, 180] width 44 height 8
select select ""applied""
click at [224, 176] on select "Choose an option... Pending Applied Excluded (Questions) Excluded (Expired) Exc…" at bounding box center [246, 180] width 44 height 8
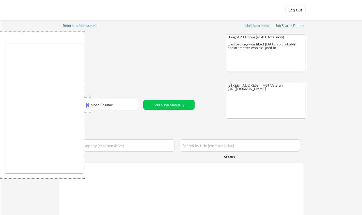
type textarea "remote"
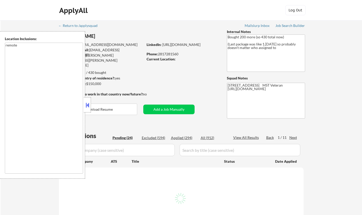
select select ""pending""
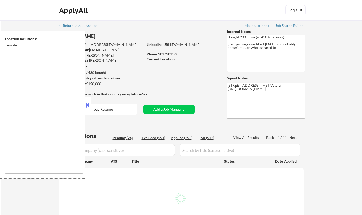
select select ""pending""
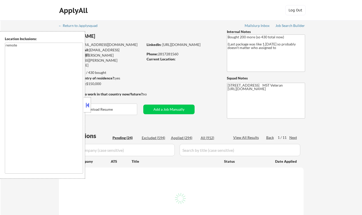
select select ""pending""
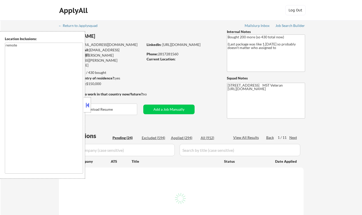
select select ""pending""
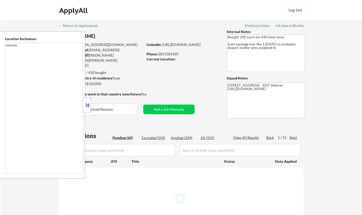
select select ""pending""
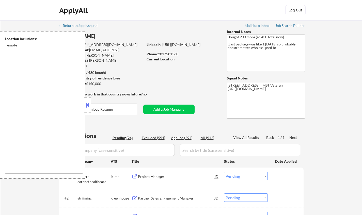
click at [87, 106] on button at bounding box center [88, 105] width 6 height 8
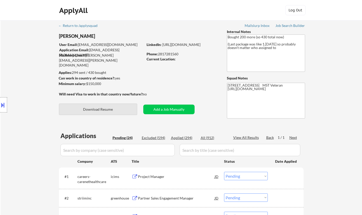
click at [103, 112] on button "Download Resume" at bounding box center [98, 109] width 78 height 11
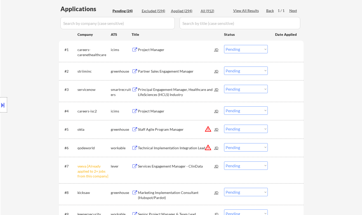
scroll to position [203, 0]
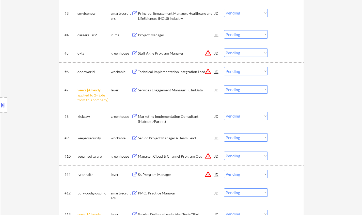
click at [246, 91] on select "Choose an option... Pending Applied Excluded (Questions) Excluded (Expired) Exc…" at bounding box center [246, 89] width 44 height 8
click at [224, 85] on select "Choose an option... Pending Applied Excluded (Questions) Excluded (Expired) Exc…" at bounding box center [246, 89] width 44 height 8
select select ""pending""
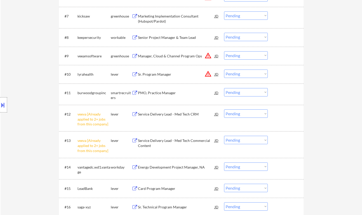
scroll to position [279, 0]
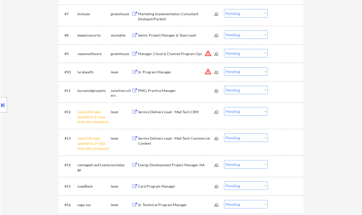
click at [241, 113] on select "Choose an option... Pending Applied Excluded (Questions) Excluded (Expired) Exc…" at bounding box center [246, 111] width 44 height 8
click at [224, 107] on select "Choose an option... Pending Applied Excluded (Questions) Excluded (Expired) Exc…" at bounding box center [246, 111] width 44 height 8
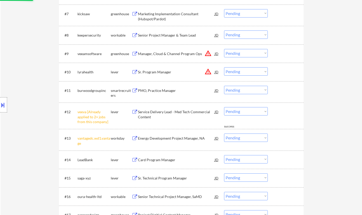
click at [250, 112] on select "Choose an option... Pending Applied Excluded (Questions) Excluded (Expired) Exc…" at bounding box center [246, 111] width 44 height 8
click at [224, 107] on select "Choose an option... Pending Applied Excluded (Questions) Excluded (Expired) Exc…" at bounding box center [246, 111] width 44 height 8
select select ""pending""
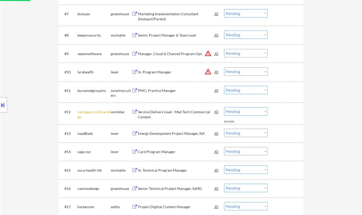
click at [334, 122] on div "← Return to /applysquad Mailslurp Inbox Job Search Builder Carlos Zepeda User E…" at bounding box center [181, 28] width 361 height 574
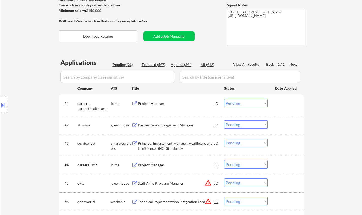
scroll to position [102, 0]
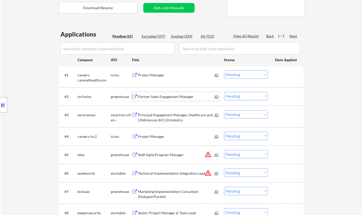
click at [163, 96] on div "Partner Sales Engagement Manager" at bounding box center [176, 96] width 77 height 5
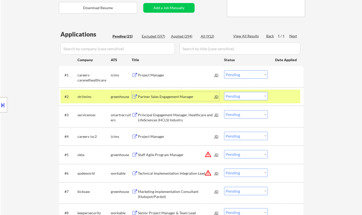
click at [1, 108] on button at bounding box center [3, 105] width 6 height 8
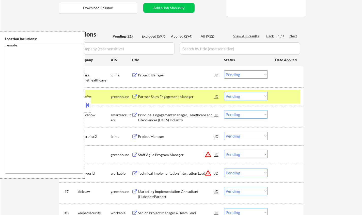
click at [87, 105] on button at bounding box center [88, 105] width 6 height 8
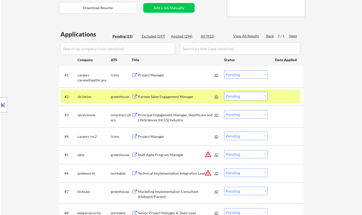
click at [253, 96] on select "Choose an option... Pending Applied Excluded (Questions) Excluded (Expired) Exc…" at bounding box center [246, 96] width 44 height 8
click at [224, 92] on select "Choose an option... Pending Applied Excluded (Questions) Excluded (Expired) Exc…" at bounding box center [246, 96] width 44 height 8
select select ""pending""
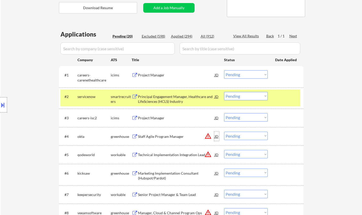
click at [215, 137] on div "JD" at bounding box center [216, 136] width 5 height 9
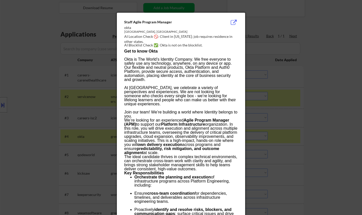
click at [317, 137] on div at bounding box center [181, 107] width 362 height 215
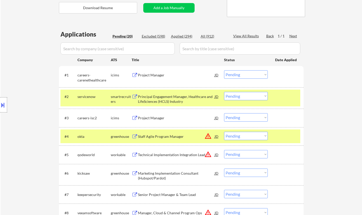
click at [214, 136] on div "JD" at bounding box center [216, 136] width 5 height 9
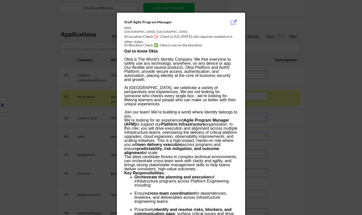
click at [313, 126] on div at bounding box center [181, 107] width 362 height 215
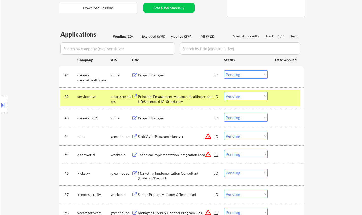
click at [242, 136] on select "Choose an option... Pending Applied Excluded (Questions) Excluded (Expired) Exc…" at bounding box center [246, 136] width 44 height 8
click at [224, 132] on select "Choose an option... Pending Applied Excluded (Questions) Excluded (Expired) Exc…" at bounding box center [246, 136] width 44 height 8
select select ""pending""
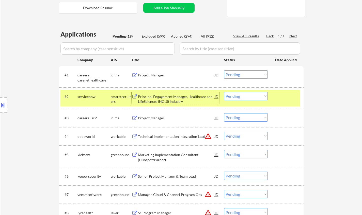
click at [163, 98] on div "Principal Engagement Manager, Healthcare and LifeSciences (HCLS) Industry" at bounding box center [176, 99] width 77 height 10
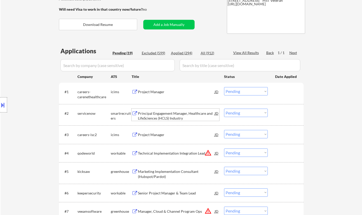
scroll to position [76, 0]
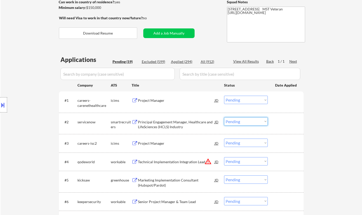
drag, startPoint x: 239, startPoint y: 124, endPoint x: 242, endPoint y: 125, distance: 3.3
click at [239, 124] on select "Choose an option... Pending Applied Excluded (Questions) Excluded (Expired) Exc…" at bounding box center [246, 121] width 44 height 8
click at [224, 117] on select "Choose an option... Pending Applied Excluded (Questions) Excluded (Expired) Exc…" at bounding box center [246, 121] width 44 height 8
select select ""pending""
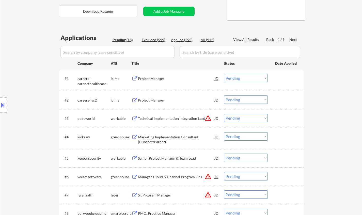
scroll to position [127, 0]
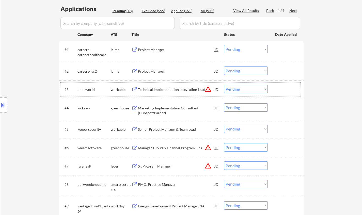
click at [219, 89] on div "#3 qodeworld workable Technical Implementation Integration Lead JD warning_ambe…" at bounding box center [180, 89] width 240 height 14
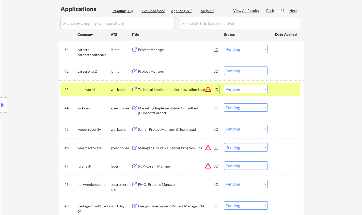
click at [214, 92] on div "JD" at bounding box center [216, 89] width 5 height 9
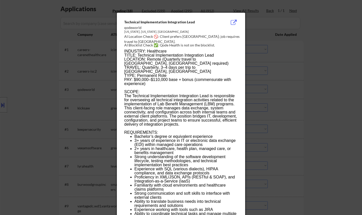
click at [328, 122] on div at bounding box center [181, 107] width 362 height 215
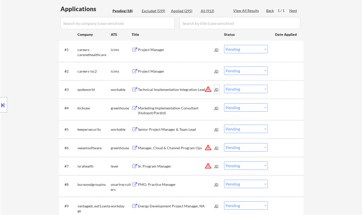
click at [217, 90] on div "JD" at bounding box center [216, 89] width 5 height 9
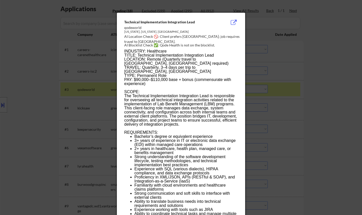
click at [304, 116] on div at bounding box center [181, 107] width 362 height 215
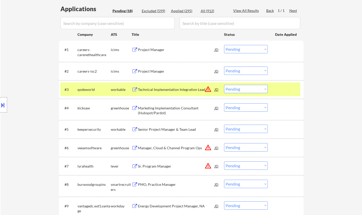
drag, startPoint x: 252, startPoint y: 90, endPoint x: 267, endPoint y: 110, distance: 25.6
click at [252, 90] on select "Choose an option... Pending Applied Excluded (Questions) Excluded (Expired) Exc…" at bounding box center [246, 89] width 44 height 8
click at [224, 85] on select "Choose an option... Pending Applied Excluded (Questions) Excluded (Expired) Exc…" at bounding box center [246, 89] width 44 height 8
select select ""pending""
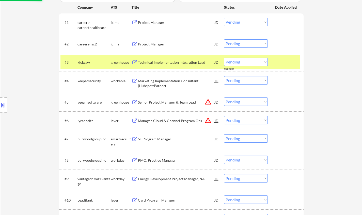
scroll to position [178, 0]
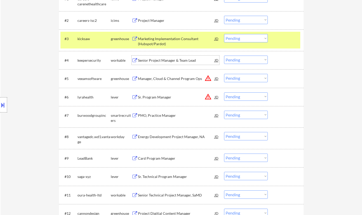
click at [161, 59] on div "Senior Project Manager & Team Lead" at bounding box center [176, 60] width 77 height 5
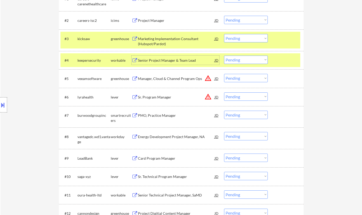
drag, startPoint x: 243, startPoint y: 61, endPoint x: 245, endPoint y: 63, distance: 2.9
click at [243, 61] on select "Choose an option... Pending Applied Excluded (Questions) Excluded (Expired) Exc…" at bounding box center [246, 60] width 44 height 8
click at [224, 56] on select "Choose an option... Pending Applied Excluded (Questions) Excluded (Expired) Exc…" at bounding box center [246, 60] width 44 height 8
select select ""pending""
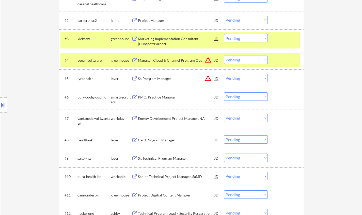
click at [216, 77] on div "JD" at bounding box center [216, 78] width 5 height 9
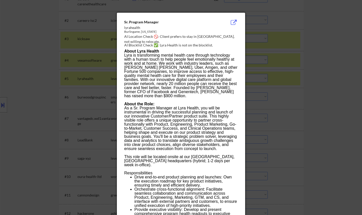
click at [350, 117] on div at bounding box center [181, 107] width 362 height 215
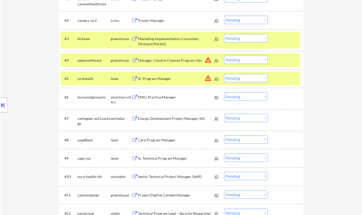
click at [245, 78] on select "Choose an option... Pending Applied Excluded (Questions) Excluded (Expired) Exc…" at bounding box center [246, 78] width 44 height 8
click at [224, 74] on select "Choose an option... Pending Applied Excluded (Questions) Excluded (Expired) Exc…" at bounding box center [246, 78] width 44 height 8
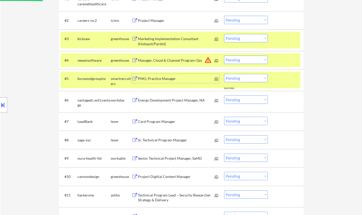
click at [158, 79] on div "PMO, Practice Manager" at bounding box center [176, 78] width 77 height 5
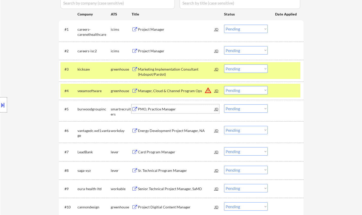
scroll to position [153, 0]
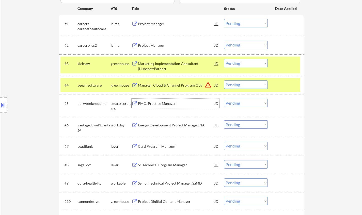
click at [254, 102] on select "Choose an option... Pending Applied Excluded (Questions) Excluded (Expired) Exc…" at bounding box center [246, 103] width 44 height 8
click at [224, 99] on select "Choose an option... Pending Applied Excluded (Questions) Excluded (Expired) Exc…" at bounding box center [246, 103] width 44 height 8
select select ""pending""
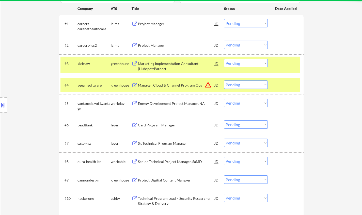
click at [162, 126] on div "Card Program Manager" at bounding box center [176, 125] width 77 height 5
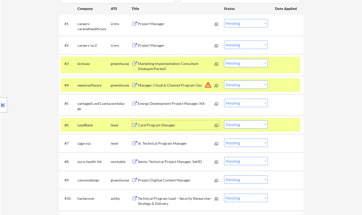
click at [253, 127] on select "Choose an option... Pending Applied Excluded (Questions) Excluded (Expired) Exc…" at bounding box center [246, 124] width 44 height 8
click at [224, 120] on select "Choose an option... Pending Applied Excluded (Questions) Excluded (Expired) Exc…" at bounding box center [246, 124] width 44 height 8
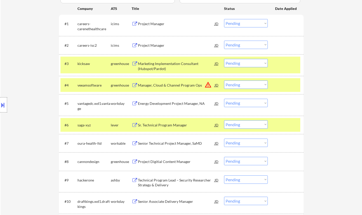
click at [172, 124] on div "Sr. Technical Program Manager" at bounding box center [176, 125] width 77 height 5
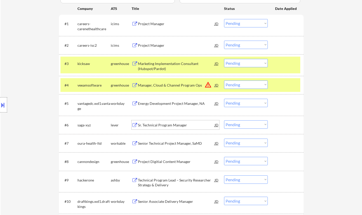
click at [240, 125] on select "Choose an option... Pending Applied Excluded (Questions) Excluded (Expired) Exc…" at bounding box center [246, 124] width 44 height 8
click at [224, 120] on select "Choose an option... Pending Applied Excluded (Questions) Excluded (Expired) Exc…" at bounding box center [246, 124] width 44 height 8
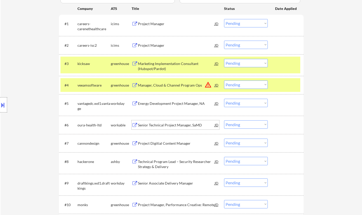
click at [171, 124] on div "Senior Technical Project Manager, SaMD" at bounding box center [176, 125] width 77 height 5
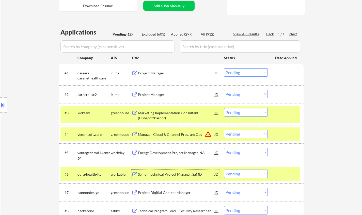
scroll to position [178, 0]
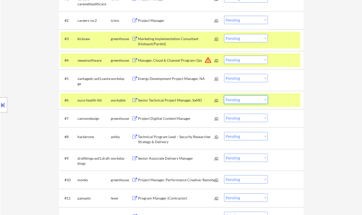
drag, startPoint x: 249, startPoint y: 98, endPoint x: 250, endPoint y: 103, distance: 5.2
click at [249, 98] on select "Choose an option... Pending Applied Excluded (Questions) Excluded (Expired) Exc…" at bounding box center [246, 99] width 44 height 8
click at [224, 95] on select "Choose an option... Pending Applied Excluded (Questions) Excluded (Expired) Exc…" at bounding box center [246, 99] width 44 height 8
select select ""pending""
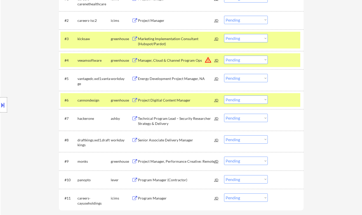
click at [164, 118] on div "Technical Program Lead – Security Researcher Strategy & Delivery" at bounding box center [176, 121] width 77 height 10
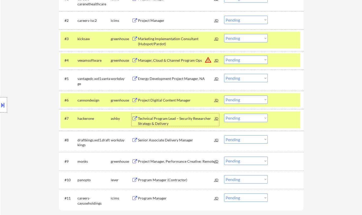
click at [252, 120] on select "Choose an option... Pending Applied Excluded (Questions) Excluded (Expired) Exc…" at bounding box center [246, 118] width 44 height 8
click at [224, 114] on select "Choose an option... Pending Applied Excluded (Questions) Excluded (Expired) Exc…" at bounding box center [246, 118] width 44 height 8
select select ""pending""
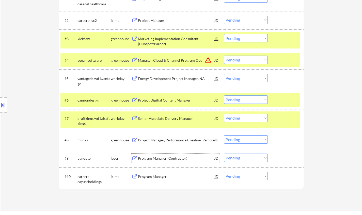
click at [167, 156] on div "Program Manager (Contractor)" at bounding box center [176, 158] width 77 height 5
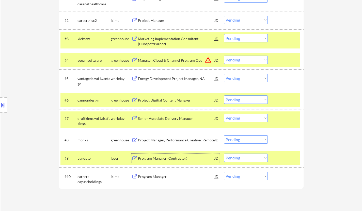
click at [258, 156] on select "Choose an option... Pending Applied Excluded (Questions) Excluded (Expired) Exc…" at bounding box center [246, 158] width 44 height 8
click at [224, 154] on select "Choose an option... Pending Applied Excluded (Questions) Excluded (Expired) Exc…" at bounding box center [246, 158] width 44 height 8
select select ""pending""
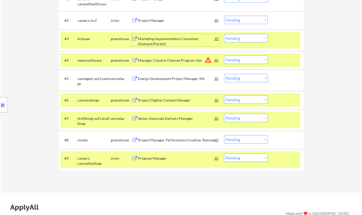
click at [175, 42] on div "Marketing Implementation Consultant (Hubspot/Pardot)" at bounding box center [176, 41] width 77 height 10
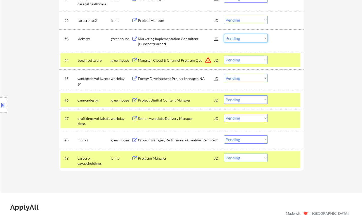
click at [252, 39] on select "Choose an option... Pending Applied Excluded (Questions) Excluded (Expired) Exc…" at bounding box center [246, 38] width 44 height 8
click at [224, 34] on select "Choose an option... Pending Applied Excluded (Questions) Excluded (Expired) Exc…" at bounding box center [246, 38] width 44 height 8
select select ""pending""
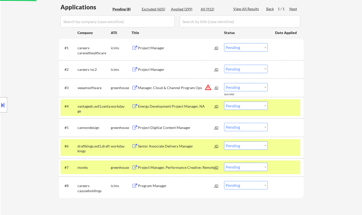
scroll to position [127, 0]
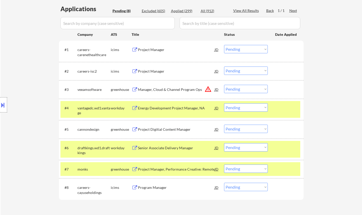
click at [156, 51] on div "Project Manager" at bounding box center [176, 49] width 77 height 5
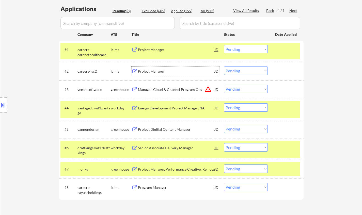
click at [153, 71] on div "Project Manager" at bounding box center [176, 71] width 77 height 5
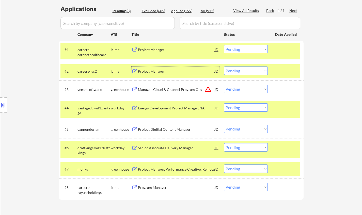
click at [257, 71] on select "Choose an option... Pending Applied Excluded (Questions) Excluded (Expired) Exc…" at bounding box center [246, 70] width 44 height 8
click at [224, 66] on select "Choose an option... Pending Applied Excluded (Questions) Excluded (Expired) Exc…" at bounding box center [246, 70] width 44 height 8
select select ""pending""
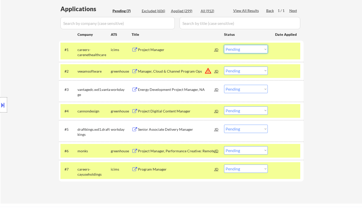
click at [246, 48] on select "Choose an option... Pending Applied Excluded (Questions) Excluded (Expired) Exc…" at bounding box center [246, 49] width 44 height 8
click at [224, 45] on select "Choose an option... Pending Applied Excluded (Questions) Excluded (Expired) Exc…" at bounding box center [246, 49] width 44 height 8
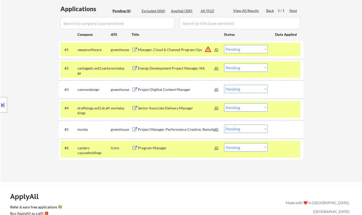
click at [217, 51] on div "JD" at bounding box center [216, 49] width 5 height 9
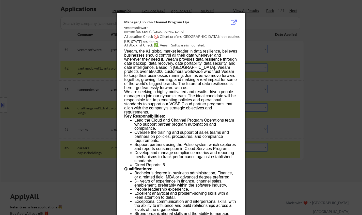
click at [312, 103] on div at bounding box center [181, 107] width 362 height 215
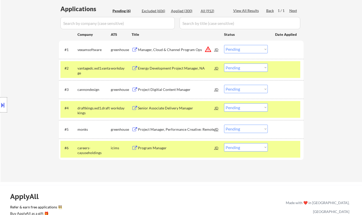
click at [261, 52] on select "Choose an option... Pending Applied Excluded (Questions) Excluded (Expired) Exc…" at bounding box center [246, 49] width 44 height 8
click at [224, 45] on select "Choose an option... Pending Applied Excluded (Questions) Excluded (Expired) Exc…" at bounding box center [246, 49] width 44 height 8
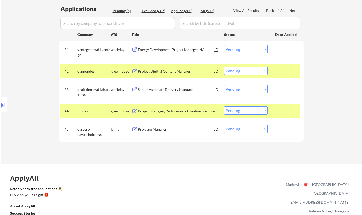
click at [157, 47] on div "Energy Development Project Manager, NA" at bounding box center [176, 49] width 77 height 9
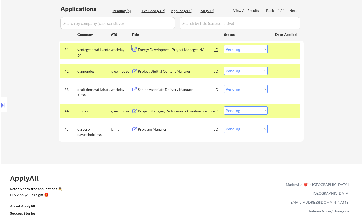
click at [256, 51] on select "Choose an option... Pending Applied Excluded (Questions) Excluded (Expired) Exc…" at bounding box center [246, 49] width 44 height 8
click at [224, 45] on select "Choose an option... Pending Applied Excluded (Questions) Excluded (Expired) Exc…" at bounding box center [246, 49] width 44 height 8
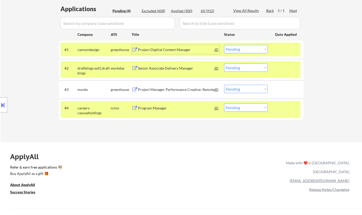
click at [165, 48] on div "Project Digitial Content Manager" at bounding box center [176, 49] width 77 height 5
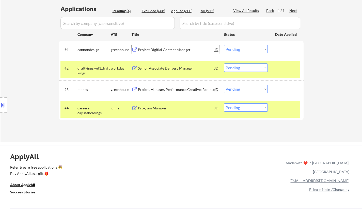
drag, startPoint x: 241, startPoint y: 49, endPoint x: 242, endPoint y: 52, distance: 3.1
click at [241, 49] on select "Choose an option... Pending Applied Excluded (Questions) Excluded (Expired) Exc…" at bounding box center [246, 49] width 44 height 8
click at [224, 45] on select "Choose an option... Pending Applied Excluded (Questions) Excluded (Expired) Exc…" at bounding box center [246, 49] width 44 height 8
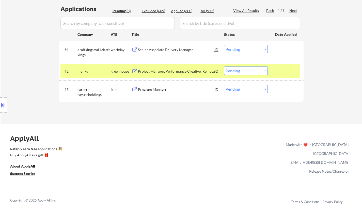
click at [159, 49] on div "Senior Associate Delivery Manager" at bounding box center [176, 49] width 77 height 5
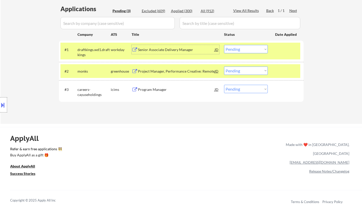
drag, startPoint x: 230, startPoint y: 48, endPoint x: 233, endPoint y: 52, distance: 5.4
click at [230, 48] on select "Choose an option... Pending Applied Excluded (Questions) Excluded (Expired) Exc…" at bounding box center [246, 49] width 44 height 8
click at [224, 45] on select "Choose an option... Pending Applied Excluded (Questions) Excluded (Expired) Exc…" at bounding box center [246, 49] width 44 height 8
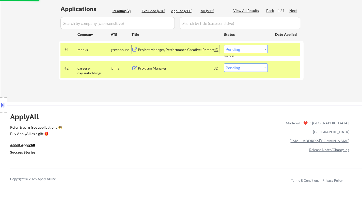
click at [156, 46] on div "Project Manager, Performance Creative: Remote" at bounding box center [176, 49] width 77 height 9
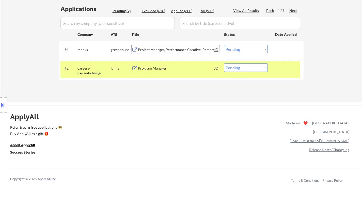
click at [244, 50] on select "Choose an option... Pending Applied Excluded (Questions) Excluded (Expired) Exc…" at bounding box center [246, 49] width 44 height 8
click at [224, 45] on select "Choose an option... Pending Applied Excluded (Questions) Excluded (Expired) Exc…" at bounding box center [246, 49] width 44 height 8
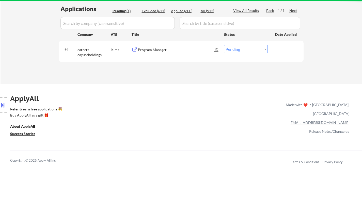
click at [155, 50] on div "Program Manager" at bounding box center [176, 49] width 77 height 5
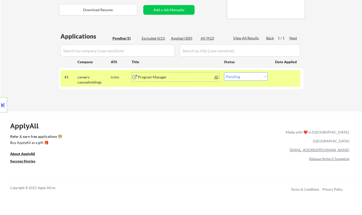
scroll to position [76, 0]
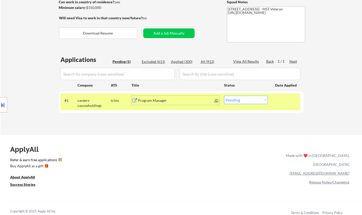
click at [252, 96] on select "Choose an option... Pending Applied Excluded (Questions) Excluded (Expired) Exc…" at bounding box center [246, 100] width 44 height 8
select select ""excluded__other_""
click at [224, 96] on select "Choose an option... Pending Applied Excluded (Questions) Excluded (Expired) Exc…" at bounding box center [246, 100] width 44 height 8
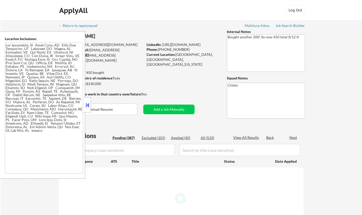
select select ""pending""
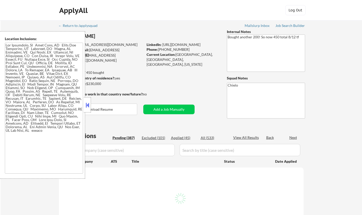
select select ""pending""
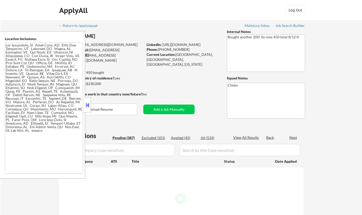
select select ""pending""
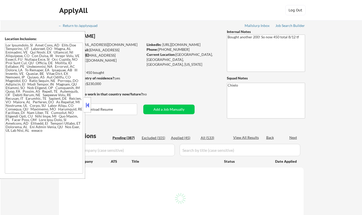
select select ""pending""
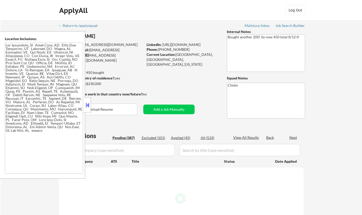
select select ""pending""
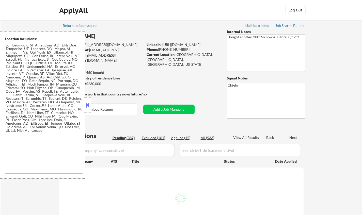
select select ""pending""
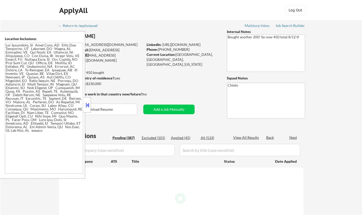
select select ""pending""
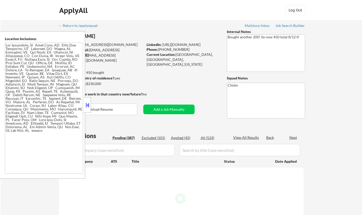
select select ""pending""
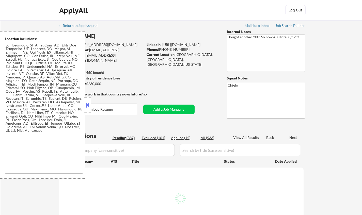
select select ""pending""
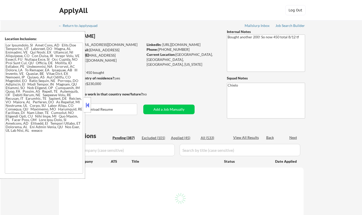
select select ""pending""
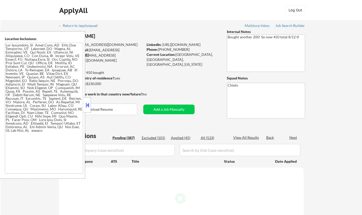
select select ""pending""
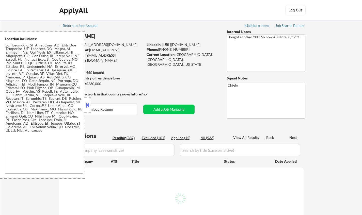
select select ""pending""
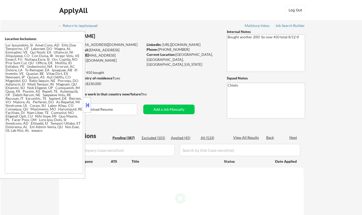
select select ""pending""
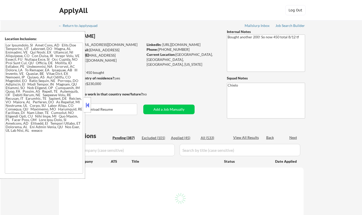
select select ""pending""
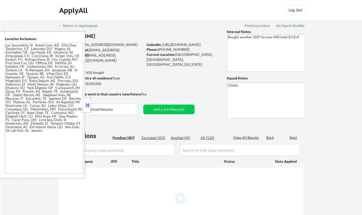
select select ""pending""
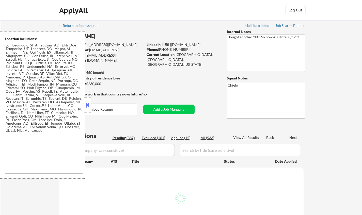
select select ""pending""
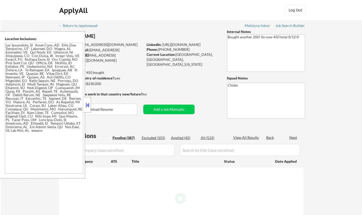
select select ""pending""
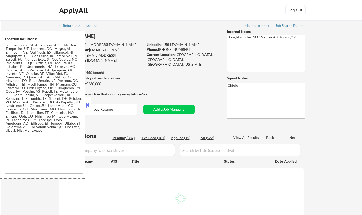
select select ""pending""
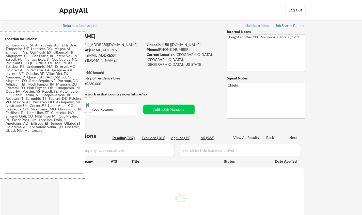
select select ""pending""
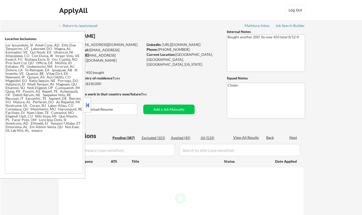
select select ""pending""
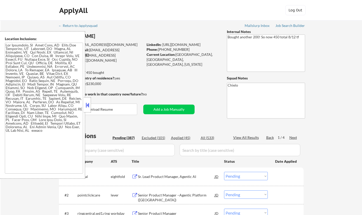
scroll to position [51, 0]
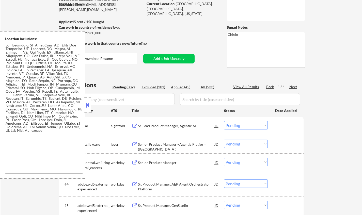
click at [88, 107] on button at bounding box center [88, 105] width 6 height 8
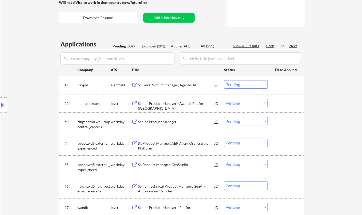
scroll to position [102, 0]
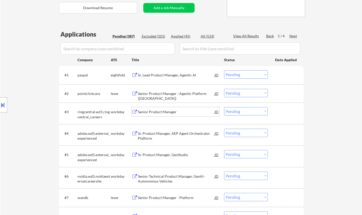
click at [160, 111] on div "Senior Product Manager" at bounding box center [176, 111] width 77 height 5
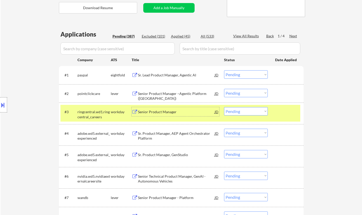
click at [241, 113] on select "Choose an option... Pending Applied Excluded (Questions) Excluded (Expired) Exc…" at bounding box center [246, 111] width 44 height 8
click at [224, 107] on select "Choose an option... Pending Applied Excluded (Questions) Excluded (Expired) Exc…" at bounding box center [246, 111] width 44 height 8
select select ""pending""
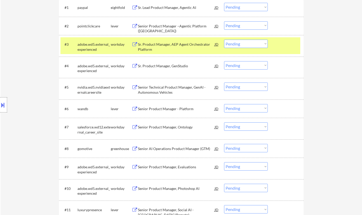
scroll to position [178, 0]
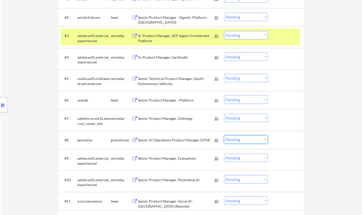
click at [258, 138] on select "Choose an option... Pending Applied Excluded (Questions) Excluded (Expired) Exc…" at bounding box center [246, 139] width 44 height 8
click at [224, 135] on select "Choose an option... Pending Applied Excluded (Questions) Excluded (Expired) Exc…" at bounding box center [246, 139] width 44 height 8
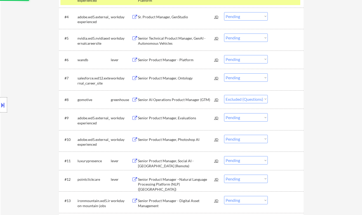
scroll to position [228, 0]
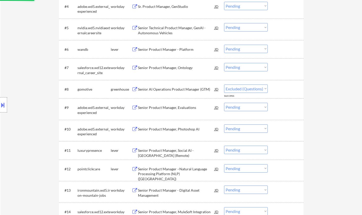
select select ""pending""
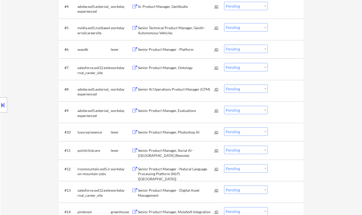
click at [162, 133] on div "Senior Product Manager, Photoshop AI" at bounding box center [176, 132] width 77 height 5
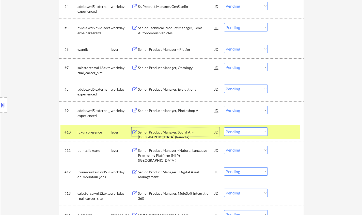
click at [261, 132] on select "Choose an option... Pending Applied Excluded (Questions) Excluded (Expired) Exc…" at bounding box center [246, 131] width 44 height 8
click at [224, 127] on select "Choose an option... Pending Applied Excluded (Questions) Excluded (Expired) Exc…" at bounding box center [246, 131] width 44 height 8
select select ""pending""
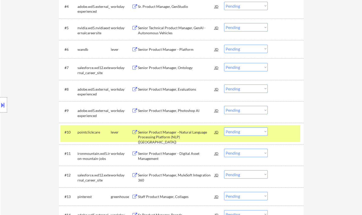
click at [251, 152] on select "Choose an option... Pending Applied Excluded (Questions) Excluded (Expired) Exc…" at bounding box center [246, 153] width 44 height 8
click at [224, 149] on select "Choose an option... Pending Applied Excluded (Questions) Excluded (Expired) Exc…" at bounding box center [246, 153] width 44 height 8
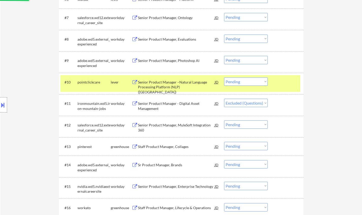
scroll to position [279, 0]
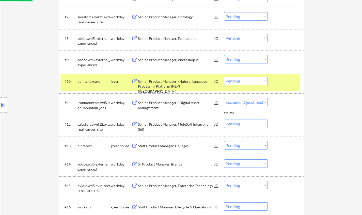
select select ""pending""
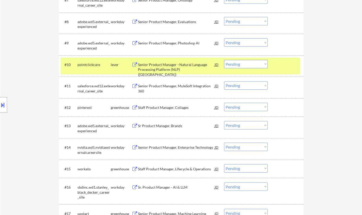
scroll to position [305, 0]
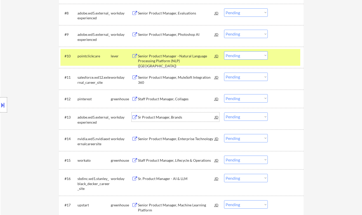
click at [159, 117] on div "Sr Product Manager, Brands" at bounding box center [176, 117] width 77 height 5
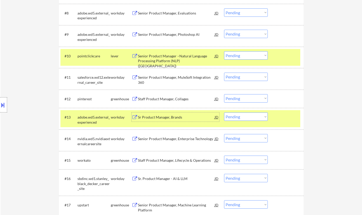
drag, startPoint x: 240, startPoint y: 118, endPoint x: 244, endPoint y: 121, distance: 5.3
click at [240, 118] on select "Choose an option... Pending Applied Excluded (Questions) Excluded (Expired) Exc…" at bounding box center [246, 116] width 44 height 8
click at [224, 112] on select "Choose an option... Pending Applied Excluded (Questions) Excluded (Expired) Exc…" at bounding box center [246, 116] width 44 height 8
select select ""pending""
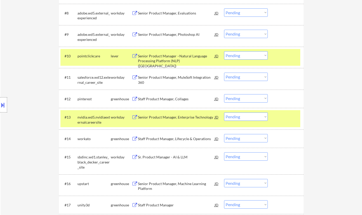
click at [172, 96] on div "Staff Product Manager, Collages" at bounding box center [176, 98] width 77 height 9
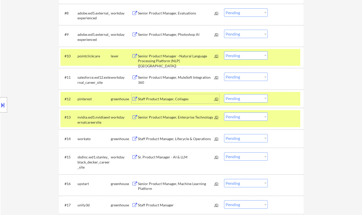
click at [244, 99] on select "Choose an option... Pending Applied Excluded (Questions) Excluded (Expired) Exc…" at bounding box center [246, 98] width 44 height 8
click at [224, 94] on select "Choose an option... Pending Applied Excluded (Questions) Excluded (Expired) Exc…" at bounding box center [246, 98] width 44 height 8
select select ""pending""
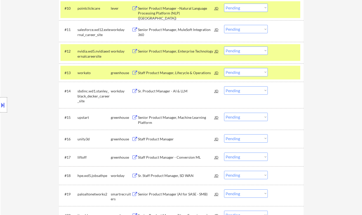
scroll to position [355, 0]
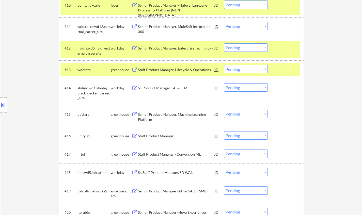
click at [156, 133] on div "Staff Product Manager" at bounding box center [176, 135] width 77 height 5
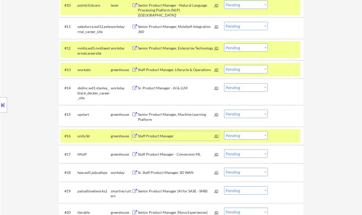
drag, startPoint x: 242, startPoint y: 136, endPoint x: 244, endPoint y: 138, distance: 3.1
click at [242, 136] on select "Choose an option... Pending Applied Excluded (Questions) Excluded (Expired) Exc…" at bounding box center [246, 135] width 44 height 8
click at [224, 131] on select "Choose an option... Pending Applied Excluded (Questions) Excluded (Expired) Exc…" at bounding box center [246, 135] width 44 height 8
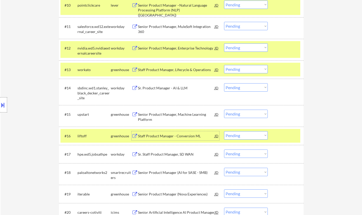
click at [158, 135] on div "Staff Product Manager - Conversion ML" at bounding box center [176, 135] width 77 height 5
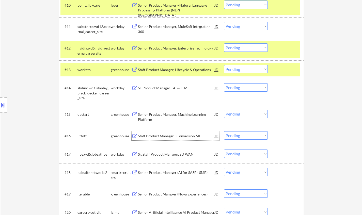
click at [244, 136] on select "Choose an option... Pending Applied Excluded (Questions) Excluded (Expired) Exc…" at bounding box center [246, 135] width 44 height 8
click at [224, 131] on select "Choose an option... Pending Applied Excluded (Questions) Excluded (Expired) Exc…" at bounding box center [246, 135] width 44 height 8
select select ""pending""
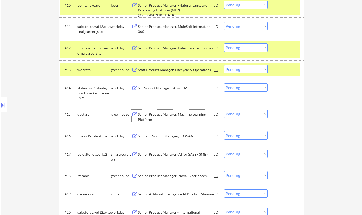
click at [175, 114] on div "Senior Product Manager, Machine Learning Platform" at bounding box center [176, 117] width 77 height 10
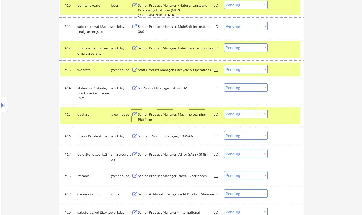
click at [246, 113] on select "Choose an option... Pending Applied Excluded (Questions) Excluded (Expired) Exc…" at bounding box center [246, 114] width 44 height 8
click at [224, 110] on select "Choose an option... Pending Applied Excluded (Questions) Excluded (Expired) Exc…" at bounding box center [246, 114] width 44 height 8
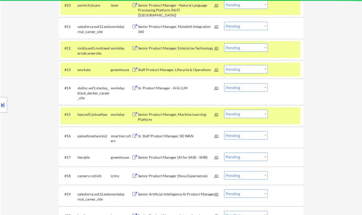
click at [169, 113] on div "Senior Product Manager, Machine Learning Platform" at bounding box center [176, 117] width 77 height 10
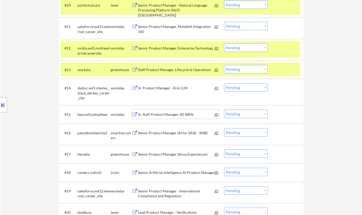
click at [250, 114] on select "Choose an option... Pending Applied Excluded (Questions) Excluded (Expired) Exc…" at bounding box center [246, 114] width 44 height 8
click at [224, 110] on select "Choose an option... Pending Applied Excluded (Questions) Excluded (Expired) Exc…" at bounding box center [246, 114] width 44 height 8
select select ""pending""
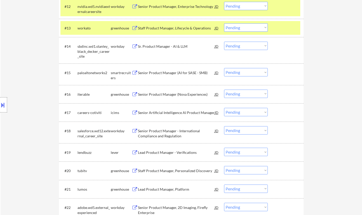
scroll to position [406, 0]
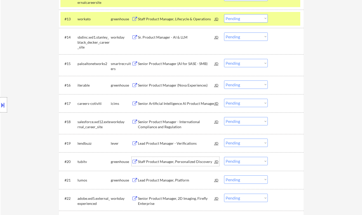
click at [179, 162] on div "Staff Product Manager, Personalized Discovery" at bounding box center [176, 161] width 77 height 5
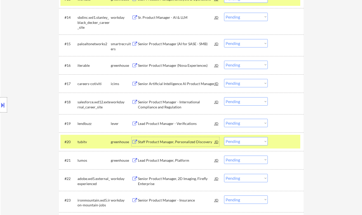
scroll to position [482, 0]
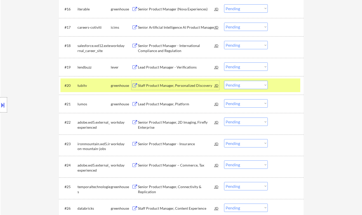
click at [243, 84] on select "Choose an option... Pending Applied Excluded (Questions) Excluded (Expired) Exc…" at bounding box center [246, 85] width 44 height 8
click at [224, 81] on select "Choose an option... Pending Applied Excluded (Questions) Excluded (Expired) Exc…" at bounding box center [246, 85] width 44 height 8
click at [165, 105] on div "Lead Product Manager, Platform" at bounding box center [176, 104] width 77 height 5
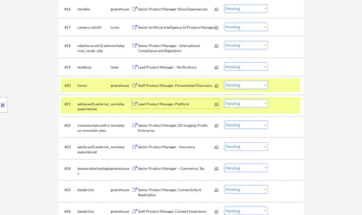
click at [252, 88] on select "Choose an option... Pending Applied Excluded (Questions) Excluded (Expired) Exc…" at bounding box center [246, 85] width 44 height 8
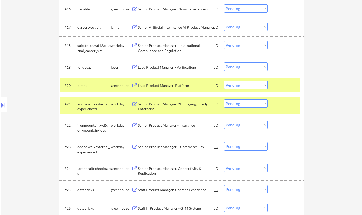
click at [240, 85] on select "Choose an option... Pending Applied Excluded (Questions) Excluded (Expired) Exc…" at bounding box center [246, 85] width 44 height 8
click at [224, 81] on select "Choose an option... Pending Applied Excluded (Questions) Excluded (Expired) Exc…" at bounding box center [246, 85] width 44 height 8
select select ""pending""
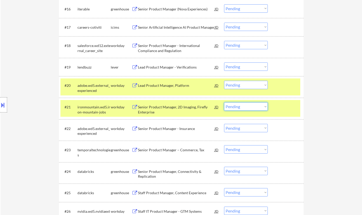
click at [248, 105] on select "Choose an option... Pending Applied Excluded (Questions) Excluded (Expired) Exc…" at bounding box center [246, 106] width 44 height 8
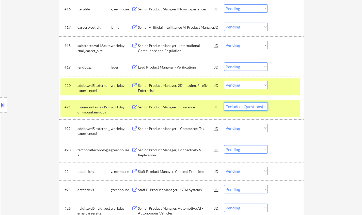
click at [224, 102] on select "Choose an option... Pending Applied Excluded (Questions) Excluded (Expired) Exc…" at bounding box center [246, 106] width 44 height 8
select select ""pending""
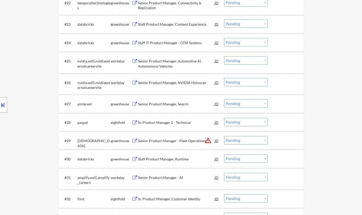
scroll to position [609, 0]
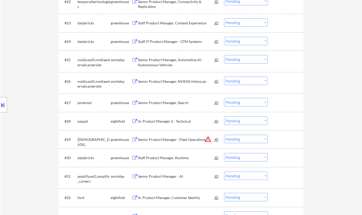
click at [159, 99] on div "Senior Product Manager, Search" at bounding box center [176, 102] width 77 height 9
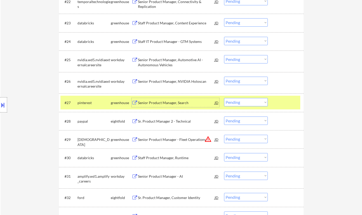
click at [243, 102] on select "Choose an option... Pending Applied Excluded (Questions) Excluded (Expired) Exc…" at bounding box center [246, 102] width 44 height 8
click at [224, 98] on select "Choose an option... Pending Applied Excluded (Questions) Excluded (Expired) Exc…" at bounding box center [246, 102] width 44 height 8
select select ""pending""
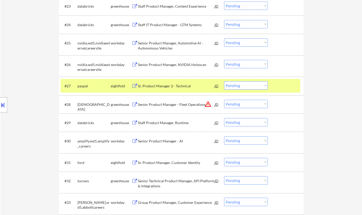
scroll to position [634, 0]
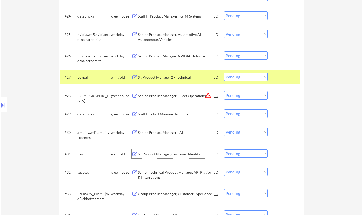
click at [171, 153] on div "Sr. Product Manager, Customer Identity" at bounding box center [176, 154] width 77 height 5
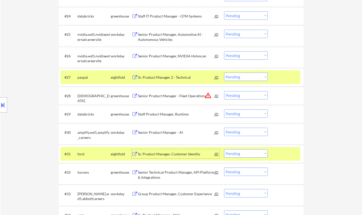
click at [237, 154] on select "Choose an option... Pending Applied Excluded (Questions) Excluded (Expired) Exc…" at bounding box center [246, 153] width 44 height 8
click at [224, 149] on select "Choose an option... Pending Applied Excluded (Questions) Excluded (Expired) Exc…" at bounding box center [246, 153] width 44 height 8
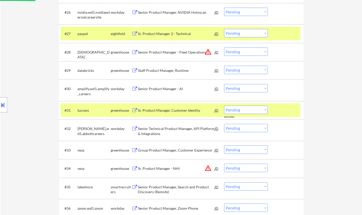
scroll to position [685, 0]
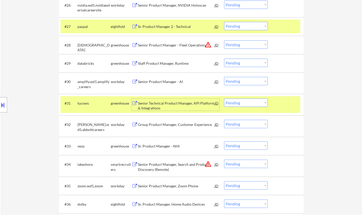
click at [181, 102] on div "Senior Technical Product Manager, API Platform & Integrations" at bounding box center [176, 106] width 77 height 10
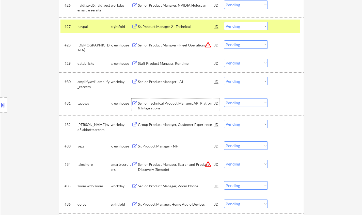
click at [240, 101] on select "Choose an option... Pending Applied Excluded (Questions) Excluded (Expired) Exc…" at bounding box center [246, 102] width 44 height 8
click at [224, 98] on select "Choose an option... Pending Applied Excluded (Questions) Excluded (Expired) Exc…" at bounding box center [246, 102] width 44 height 8
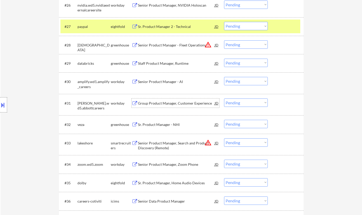
click at [186, 106] on div "Group Product Manager, Customer Experience" at bounding box center [176, 102] width 77 height 9
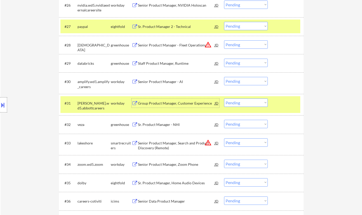
drag, startPoint x: 241, startPoint y: 104, endPoint x: 245, endPoint y: 106, distance: 4.8
click at [241, 104] on select "Choose an option... Pending Applied Excluded (Questions) Excluded (Expired) Exc…" at bounding box center [246, 102] width 44 height 8
click at [224, 98] on select "Choose an option... Pending Applied Excluded (Questions) Excluded (Expired) Exc…" at bounding box center [246, 102] width 44 height 8
select select ""pending""
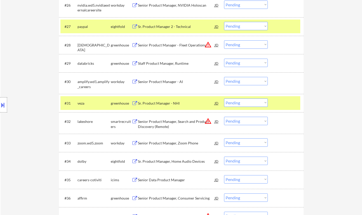
click at [216, 123] on div "JD" at bounding box center [216, 121] width 5 height 9
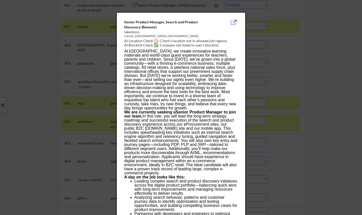
click at [277, 140] on div at bounding box center [181, 107] width 362 height 215
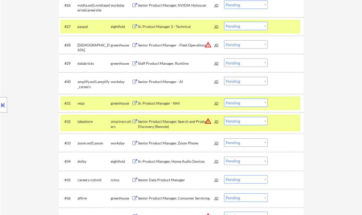
click at [249, 119] on select "Choose an option... Pending Applied Excluded (Questions) Excluded (Expired) Exc…" at bounding box center [246, 121] width 44 height 8
click at [224, 117] on select "Choose an option... Pending Applied Excluded (Questions) Excluded (Expired) Exc…" at bounding box center [246, 121] width 44 height 8
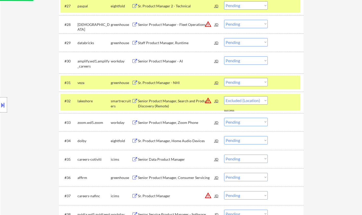
scroll to position [711, 0]
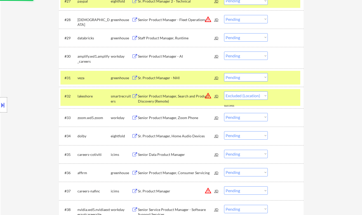
select select ""pending""
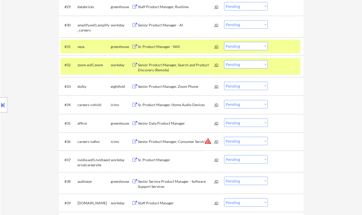
scroll to position [761, 0]
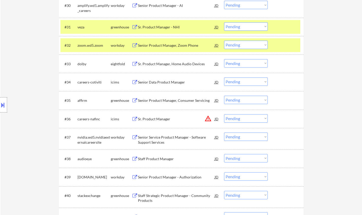
click at [216, 118] on div "JD" at bounding box center [216, 118] width 5 height 9
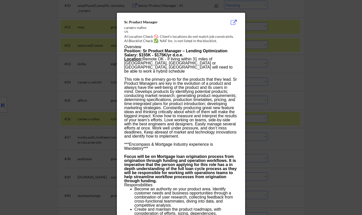
click at [281, 138] on div at bounding box center [181, 107] width 362 height 215
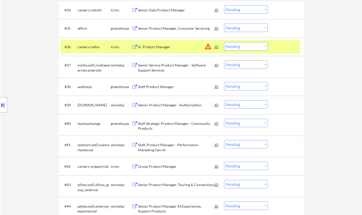
scroll to position [837, 0]
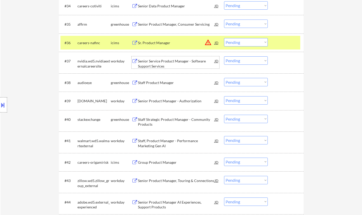
click at [163, 63] on div "Senior Service Product Manager - Software Support Services" at bounding box center [176, 64] width 77 height 10
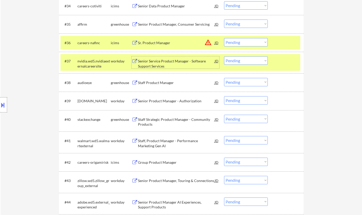
click at [245, 61] on select "Choose an option... Pending Applied Excluded (Questions) Excluded (Expired) Exc…" at bounding box center [246, 60] width 44 height 8
click at [224, 56] on select "Choose an option... Pending Applied Excluded (Questions) Excluded (Expired) Exc…" at bounding box center [246, 60] width 44 height 8
select select ""pending""
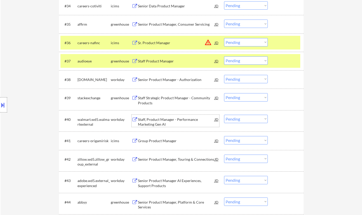
click at [179, 121] on div "Staff, Product Manager - Performance Marketing Gen AI" at bounding box center [176, 122] width 77 height 10
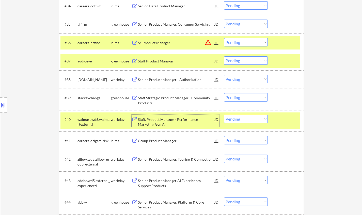
click at [166, 119] on div "Staff, Product Manager - Performance Marketing Gen AI" at bounding box center [176, 122] width 77 height 10
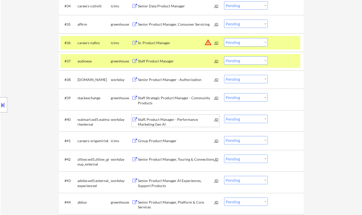
click at [251, 120] on select "Choose an option... Pending Applied Excluded (Questions) Excluded (Expired) Exc…" at bounding box center [246, 119] width 44 height 8
click at [224, 115] on select "Choose an option... Pending Applied Excluded (Questions) Excluded (Expired) Exc…" at bounding box center [246, 119] width 44 height 8
select select ""pending""
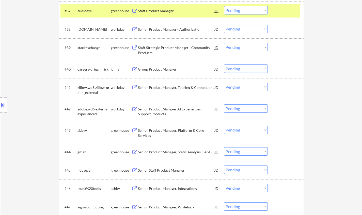
scroll to position [888, 0]
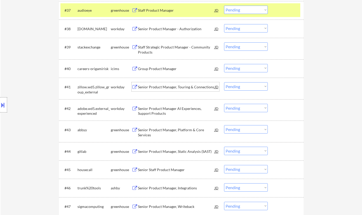
click at [174, 86] on div "Senior Product Manager, Touring & Connections" at bounding box center [176, 87] width 77 height 5
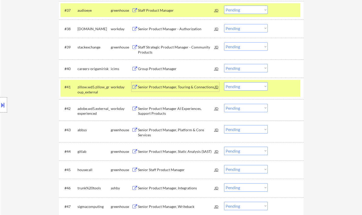
click at [242, 87] on select "Choose an option... Pending Applied Excluded (Questions) Excluded (Expired) Exc…" at bounding box center [246, 86] width 44 height 8
click at [224, 82] on select "Choose an option... Pending Applied Excluded (Questions) Excluded (Expired) Exc…" at bounding box center [246, 86] width 44 height 8
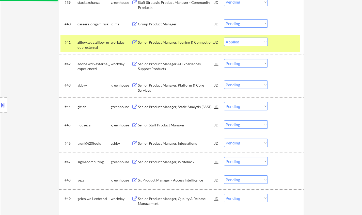
scroll to position [939, 0]
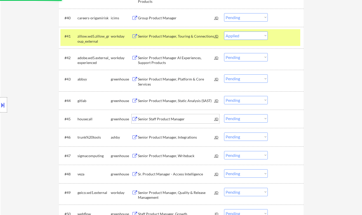
click at [163, 117] on div "Senior Staff Product Manager" at bounding box center [176, 118] width 77 height 5
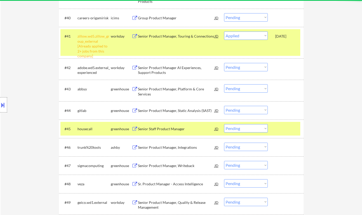
select select ""pending""
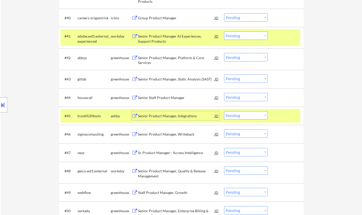
click at [243, 98] on select "Choose an option... Pending Applied Excluded (Questions) Excluded (Expired) Exc…" at bounding box center [246, 97] width 44 height 8
click at [224, 93] on select "Choose an option... Pending Applied Excluded (Questions) Excluded (Expired) Exc…" at bounding box center [246, 97] width 44 height 8
select select ""pending""
click at [166, 117] on div "Senior Product Manager, Integrations" at bounding box center [176, 115] width 77 height 5
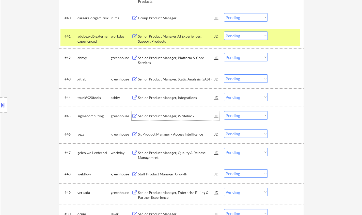
click at [2, 108] on button at bounding box center [3, 105] width 6 height 8
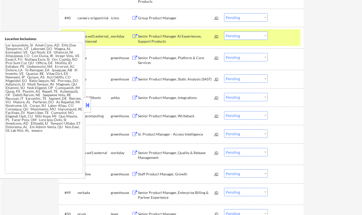
click at [86, 105] on button at bounding box center [88, 105] width 6 height 8
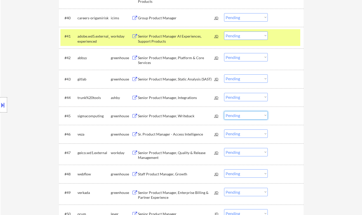
click at [241, 114] on select "Choose an option... Pending Applied Excluded (Questions) Excluded (Expired) Exc…" at bounding box center [246, 115] width 44 height 8
click at [224, 111] on select "Choose an option... Pending Applied Excluded (Questions) Excluded (Expired) Exc…" at bounding box center [246, 115] width 44 height 8
select select ""pending""
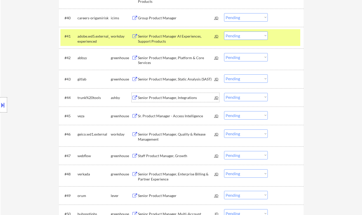
click at [174, 98] on div "Senior Product Manager, Integrations" at bounding box center [176, 97] width 77 height 5
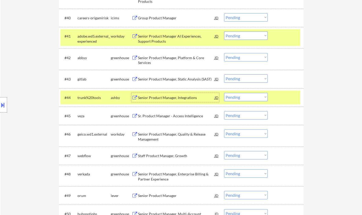
drag, startPoint x: 244, startPoint y: 97, endPoint x: 244, endPoint y: 101, distance: 3.8
click at [244, 97] on select "Choose an option... Pending Applied Excluded (Questions) Excluded (Expired) Exc…" at bounding box center [246, 97] width 44 height 8
click at [224, 93] on select "Choose an option... Pending Applied Excluded (Questions) Excluded (Expired) Exc…" at bounding box center [246, 97] width 44 height 8
select select ""pending""
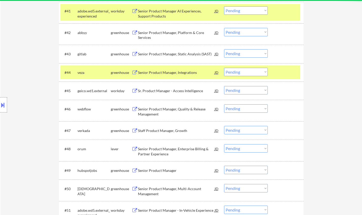
scroll to position [964, 0]
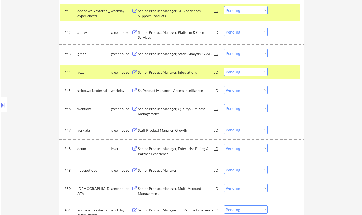
click at [177, 132] on div "Staff Product Manager, Growth" at bounding box center [176, 130] width 77 height 5
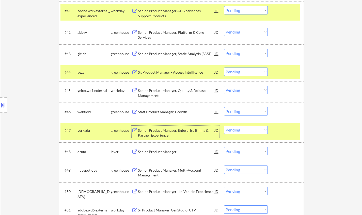
click at [236, 130] on select "Choose an option... Pending Applied Excluded (Questions) Excluded (Expired) Exc…" at bounding box center [246, 130] width 44 height 8
click at [224, 126] on select "Choose an option... Pending Applied Excluded (Questions) Excluded (Expired) Exc…" at bounding box center [246, 130] width 44 height 8
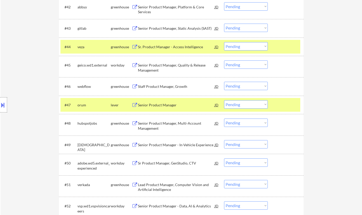
click at [168, 105] on div "Senior Product Manager" at bounding box center [176, 105] width 77 height 5
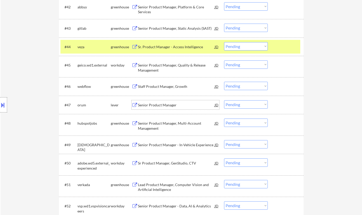
click at [242, 103] on select "Choose an option... Pending Applied Excluded (Questions) Excluded (Expired) Exc…" at bounding box center [246, 104] width 44 height 8
click at [224, 100] on select "Choose an option... Pending Applied Excluded (Questions) Excluded (Expired) Exc…" at bounding box center [246, 104] width 44 height 8
select select ""pending""
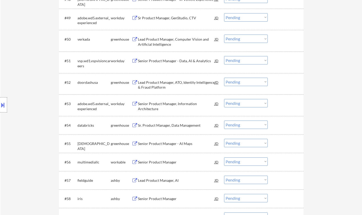
scroll to position [1167, 0]
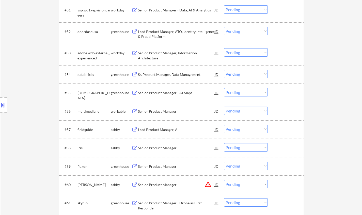
click at [164, 112] on div "Senior Product Manager" at bounding box center [176, 111] width 77 height 5
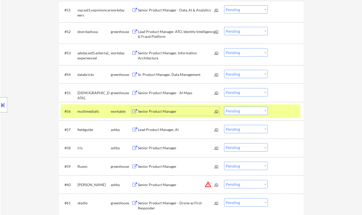
click at [243, 110] on select "Choose an option... Pending Applied Excluded (Questions) Excluded (Expired) Exc…" at bounding box center [246, 111] width 44 height 8
click at [224, 107] on select "Choose an option... Pending Applied Excluded (Questions) Excluded (Expired) Exc…" at bounding box center [246, 111] width 44 height 8
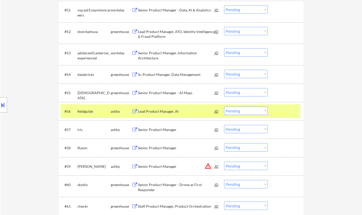
click at [158, 110] on div "Lead Product Manager, AI" at bounding box center [176, 111] width 77 height 5
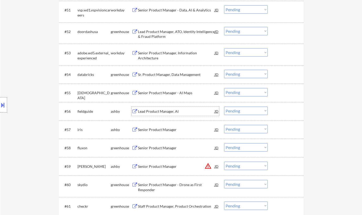
click at [244, 109] on select "Choose an option... Pending Applied Excluded (Questions) Excluded (Expired) Exc…" at bounding box center [246, 111] width 44 height 8
click at [224, 107] on select "Choose an option... Pending Applied Excluded (Questions) Excluded (Expired) Exc…" at bounding box center [246, 111] width 44 height 8
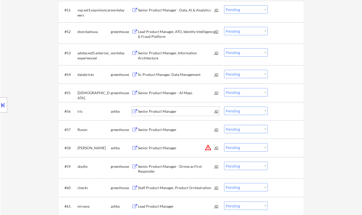
click at [161, 110] on div "Senior Product Manager" at bounding box center [176, 111] width 77 height 5
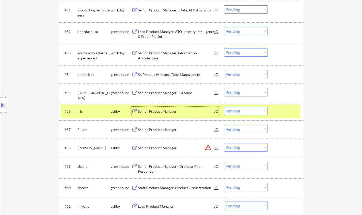
click at [239, 109] on select "Choose an option... Pending Applied Excluded (Questions) Excluded (Expired) Exc…" at bounding box center [246, 111] width 44 height 8
click at [224, 107] on select "Choose an option... Pending Applied Excluded (Questions) Excluded (Expired) Exc…" at bounding box center [246, 111] width 44 height 8
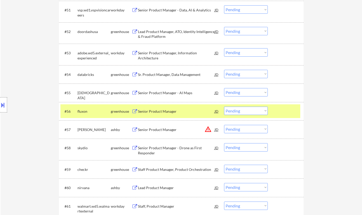
click at [168, 111] on div "Senior Product Manager" at bounding box center [176, 111] width 77 height 5
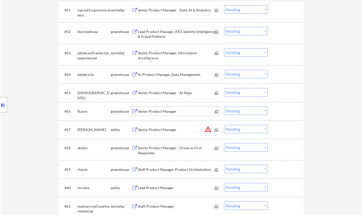
click at [249, 112] on select "Choose an option... Pending Applied Excluded (Questions) Excluded (Expired) Exc…" at bounding box center [246, 111] width 44 height 8
click at [224, 107] on select "Choose an option... Pending Applied Excluded (Questions) Excluded (Expired) Exc…" at bounding box center [246, 111] width 44 height 8
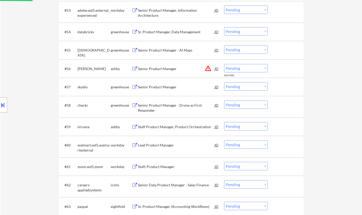
scroll to position [1218, 0]
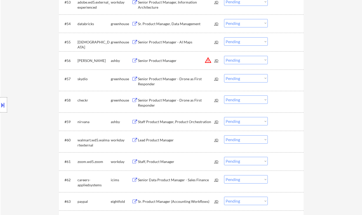
click at [215, 62] on div "JD" at bounding box center [216, 60] width 5 height 9
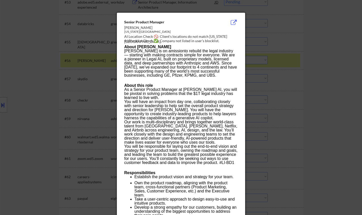
click at [327, 90] on div at bounding box center [181, 107] width 362 height 215
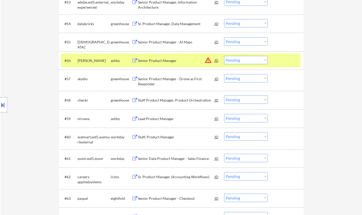
click at [239, 62] on select "Choose an option... Pending Applied Excluded (Questions) Excluded (Expired) Exc…" at bounding box center [246, 60] width 44 height 8
click at [224, 56] on select "Choose an option... Pending Applied Excluded (Questions) Excluded (Expired) Exc…" at bounding box center [246, 60] width 44 height 8
select select ""pending""
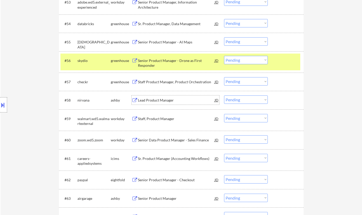
click at [163, 101] on div "Lead Product Manager" at bounding box center [176, 100] width 77 height 5
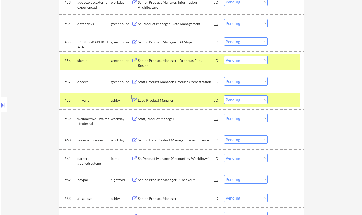
drag, startPoint x: 237, startPoint y: 99, endPoint x: 240, endPoint y: 103, distance: 4.9
click at [237, 99] on select "Choose an option... Pending Applied Excluded (Questions) Excluded (Expired) Exc…" at bounding box center [246, 99] width 44 height 8
click at [224, 95] on select "Choose an option... Pending Applied Excluded (Questions) Excluded (Expired) Exc…" at bounding box center [246, 99] width 44 height 8
select select ""pending""
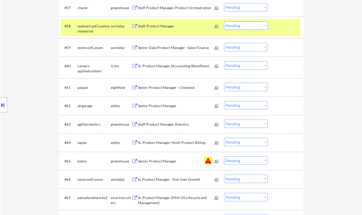
scroll to position [1294, 0]
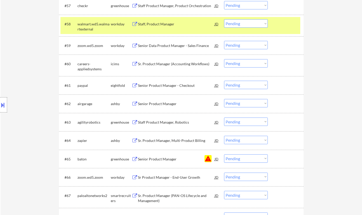
click at [256, 159] on select "Choose an option... Pending Applied Excluded (Questions) Excluded (Expired) Exc…" at bounding box center [246, 158] width 44 height 8
click at [224, 154] on select "Choose an option... Pending Applied Excluded (Questions) Excluded (Expired) Exc…" at bounding box center [246, 158] width 44 height 8
select select ""pending""
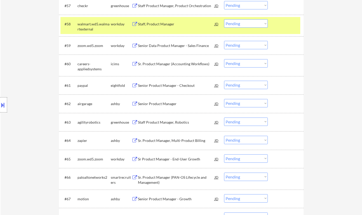
click at [166, 104] on div "Senior Product Manager" at bounding box center [176, 103] width 77 height 5
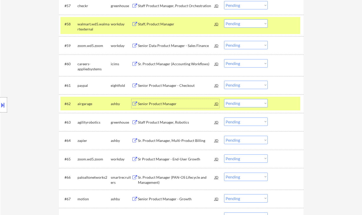
drag, startPoint x: 242, startPoint y: 103, endPoint x: 245, endPoint y: 106, distance: 4.5
click at [242, 103] on select "Choose an option... Pending Applied Excluded (Questions) Excluded (Expired) Exc…" at bounding box center [246, 103] width 44 height 8
click at [224, 99] on select "Choose an option... Pending Applied Excluded (Questions) Excluded (Expired) Exc…" at bounding box center [246, 103] width 44 height 8
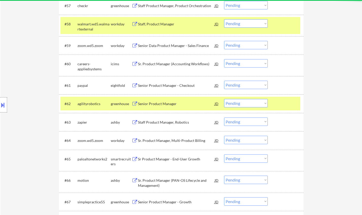
click at [162, 106] on div "Senior Product Manager" at bounding box center [176, 103] width 77 height 5
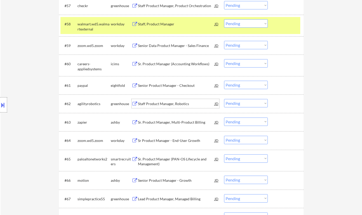
click at [242, 105] on select "Choose an option... Pending Applied Excluded (Questions) Excluded (Expired) Exc…" at bounding box center [246, 103] width 44 height 8
click at [224, 99] on select "Choose an option... Pending Applied Excluded (Questions) Excluded (Expired) Exc…" at bounding box center [246, 103] width 44 height 8
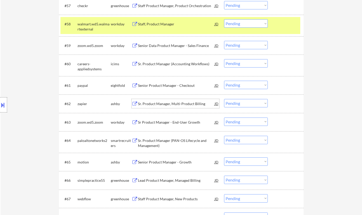
click at [172, 105] on div "Sr. Product Manager, Multi-Product Billing" at bounding box center [176, 103] width 77 height 5
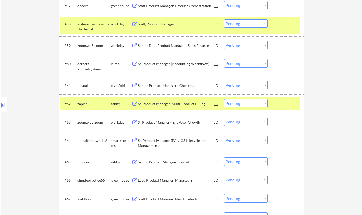
click at [240, 99] on select "Choose an option... Pending Applied Excluded (Questions) Excluded (Expired) Exc…" at bounding box center [246, 103] width 44 height 8
click at [224, 99] on select "Choose an option... Pending Applied Excluded (Questions) Excluded (Expired) Exc…" at bounding box center [246, 103] width 44 height 8
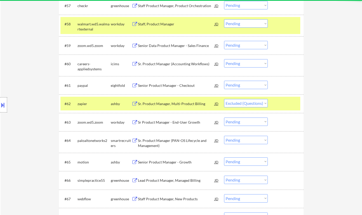
select select ""pending""
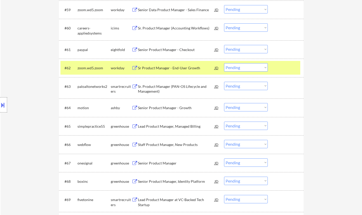
scroll to position [1370, 0]
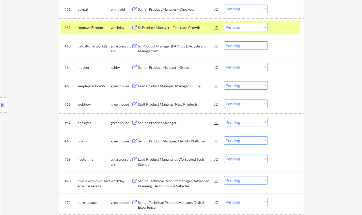
click at [155, 124] on div "Senior Product Manager" at bounding box center [176, 122] width 77 height 5
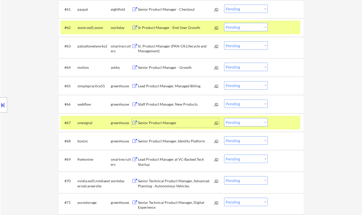
click at [252, 123] on select "Choose an option... Pending Applied Excluded (Questions) Excluded (Expired) Exc…" at bounding box center [246, 122] width 44 height 8
click at [224, 118] on select "Choose an option... Pending Applied Excluded (Questions) Excluded (Expired) Exc…" at bounding box center [246, 122] width 44 height 8
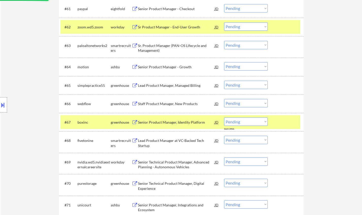
scroll to position [1396, 0]
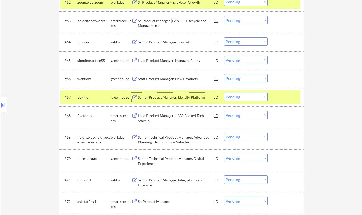
click at [177, 94] on div "Senior Product Manager, Identity Platform" at bounding box center [176, 97] width 77 height 9
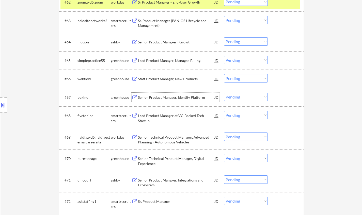
click at [243, 97] on select "Choose an option... Pending Applied Excluded (Questions) Excluded (Expired) Exc…" at bounding box center [246, 97] width 44 height 8
click at [224, 93] on select "Choose an option... Pending Applied Excluded (Questions) Excluded (Expired) Exc…" at bounding box center [246, 97] width 44 height 8
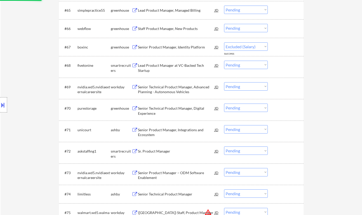
scroll to position [1447, 0]
select select ""pending""
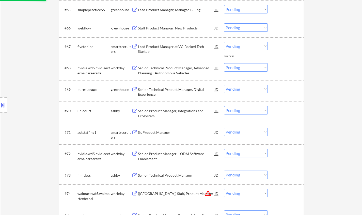
click at [159, 110] on div "Senior Product Manager, Integrations and Ecosystem" at bounding box center [176, 113] width 77 height 10
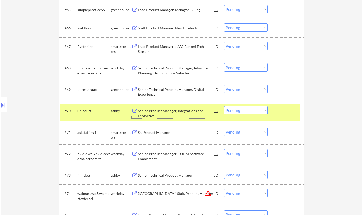
drag, startPoint x: 253, startPoint y: 111, endPoint x: 255, endPoint y: 113, distance: 3.6
click at [253, 111] on select "Choose an option... Pending Applied Excluded (Questions) Excluded (Expired) Exc…" at bounding box center [246, 110] width 44 height 8
click at [224, 106] on select "Choose an option... Pending Applied Excluded (Questions) Excluded (Expired) Exc…" at bounding box center [246, 110] width 44 height 8
select select ""pending""
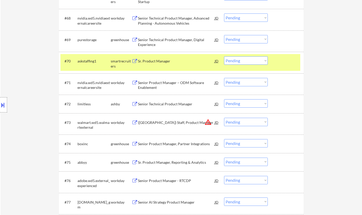
scroll to position [1523, 0]
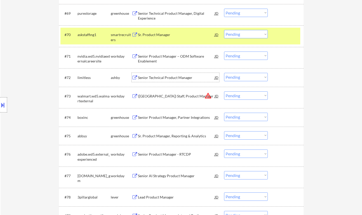
click at [164, 77] on div "Senior Technical Product Manager" at bounding box center [176, 77] width 77 height 5
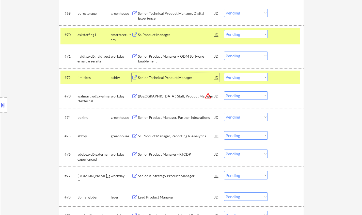
click at [243, 77] on select "Choose an option... Pending Applied Excluded (Questions) Excluded (Expired) Exc…" at bounding box center [246, 77] width 44 height 8
click at [224, 73] on select "Choose an option... Pending Applied Excluded (Questions) Excluded (Expired) Exc…" at bounding box center [246, 77] width 44 height 8
select select ""pending""
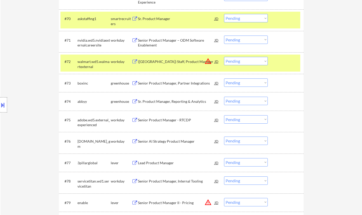
scroll to position [1548, 0]
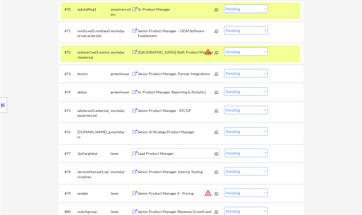
click at [159, 152] on div "Lead Product Manager" at bounding box center [176, 153] width 77 height 5
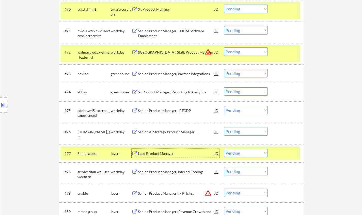
click at [243, 154] on select "Choose an option... Pending Applied Excluded (Questions) Excluded (Expired) Exc…" at bounding box center [246, 153] width 44 height 8
click at [224, 149] on select "Choose an option... Pending Applied Excluded (Questions) Excluded (Expired) Exc…" at bounding box center [246, 153] width 44 height 8
select select ""pending""
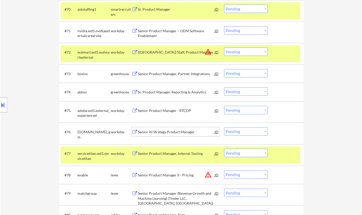
click at [163, 131] on div "Senior AI Strategy Product Manager" at bounding box center [176, 131] width 77 height 5
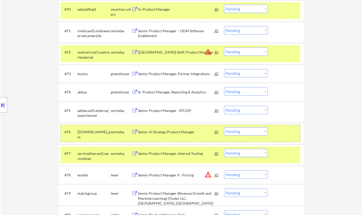
click at [250, 136] on div "#76 [DOMAIN_NAME]_gm workday Senior AI Strategy Product Manager JD warning_ambe…" at bounding box center [180, 133] width 240 height 17
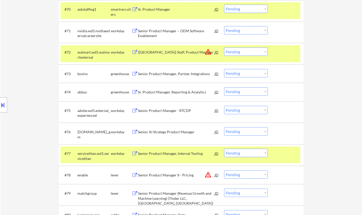
click at [250, 131] on select "Choose an option... Pending Applied Excluded (Questions) Excluded (Expired) Exc…" at bounding box center [246, 131] width 44 height 8
click at [224, 127] on select "Choose an option... Pending Applied Excluded (Questions) Excluded (Expired) Exc…" at bounding box center [246, 131] width 44 height 8
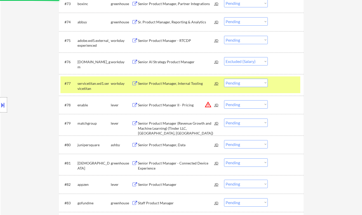
scroll to position [1624, 0]
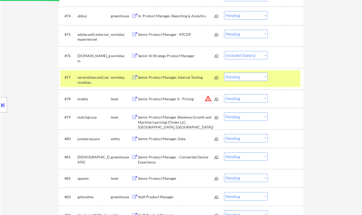
click at [175, 139] on div "Senior Product Manager, Data" at bounding box center [176, 138] width 77 height 5
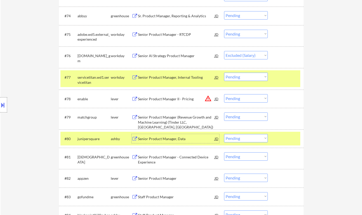
click at [238, 139] on select "Choose an option... Pending Applied Excluded (Questions) Excluded (Expired) Exc…" at bounding box center [246, 138] width 44 height 8
click at [244, 138] on select "Choose an option... Pending Applied Excluded (Questions) Excluded (Expired) Exc…" at bounding box center [246, 138] width 44 height 8
click at [243, 62] on div "#76 [DOMAIN_NAME]_gm workday Senior AI Strategy Product Manager JD warning_ambe…" at bounding box center [180, 57] width 240 height 17
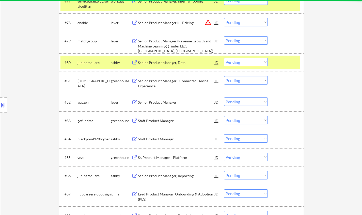
click at [250, 62] on select "Choose an option... Pending Applied Excluded (Questions) Excluded (Expired) Exc…" at bounding box center [246, 62] width 44 height 8
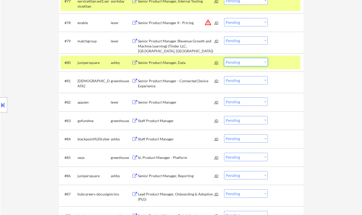
select select ""pending""
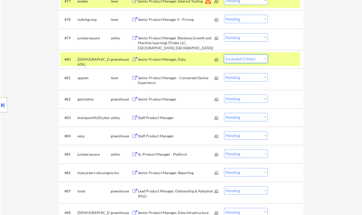
click at [224, 55] on select "Choose an option... Pending Applied Excluded (Questions) Excluded (Expired) Exc…" at bounding box center [246, 59] width 44 height 8
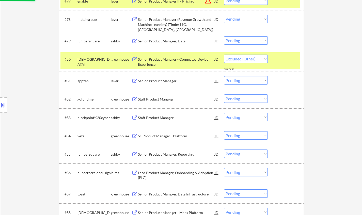
select select ""pending""
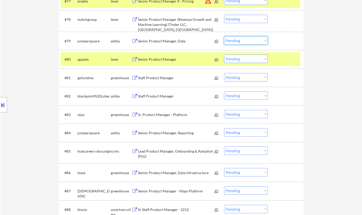
click at [250, 40] on select "Choose an option... Pending Applied Excluded (Questions) Excluded (Expired) Exc…" at bounding box center [246, 40] width 44 height 8
click at [224, 36] on select "Choose an option... Pending Applied Excluded (Questions) Excluded (Expired) Exc…" at bounding box center [246, 40] width 44 height 8
select select ""pending""
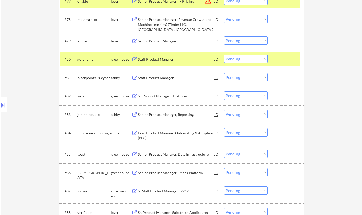
click at [157, 77] on div "Staff Product Manager" at bounding box center [176, 77] width 77 height 5
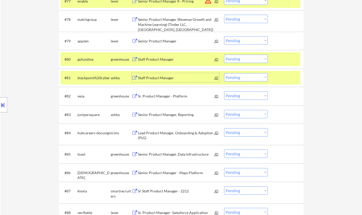
click at [242, 75] on select "Choose an option... Pending Applied Excluded (Questions) Excluded (Expired) Exc…" at bounding box center [246, 77] width 44 height 8
click at [224, 73] on select "Choose an option... Pending Applied Excluded (Questions) Excluded (Expired) Exc…" at bounding box center [246, 77] width 44 height 8
select select ""pending""
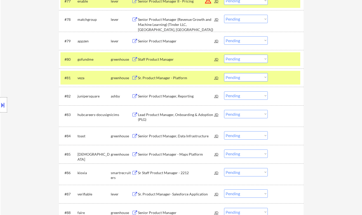
click at [171, 101] on div "#82 junipersquare [PERSON_NAME] Senior Product Manager, Reporting JD warning_am…" at bounding box center [180, 96] width 240 height 14
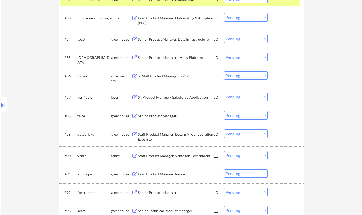
scroll to position [1827, 0]
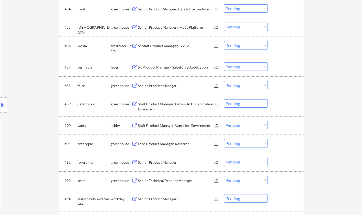
click at [159, 87] on div "Senior Product Manager" at bounding box center [176, 85] width 77 height 5
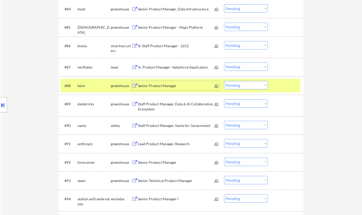
click at [248, 85] on select "Choose an option... Pending Applied Excluded (Questions) Excluded (Expired) Exc…" at bounding box center [246, 85] width 44 height 8
click at [224, 81] on select "Choose an option... Pending Applied Excluded (Questions) Excluded (Expired) Exc…" at bounding box center [246, 85] width 44 height 8
select select ""pending""
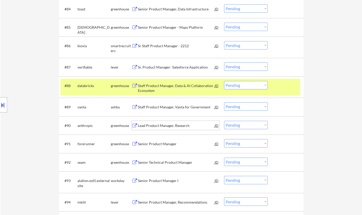
click at [159, 124] on div "Lead Product Manager, Research" at bounding box center [176, 125] width 77 height 5
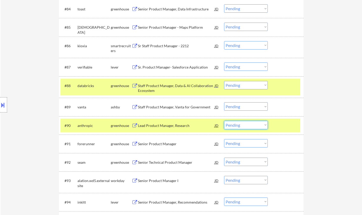
click at [249, 124] on select "Choose an option... Pending Applied Excluded (Questions) Excluded (Expired) Exc…" at bounding box center [246, 125] width 44 height 8
click at [224, 121] on select "Choose an option... Pending Applied Excluded (Questions) Excluded (Expired) Exc…" at bounding box center [246, 125] width 44 height 8
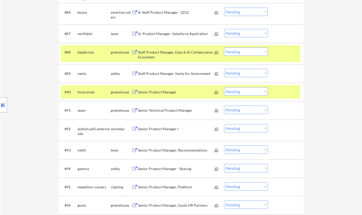
scroll to position [1878, 0]
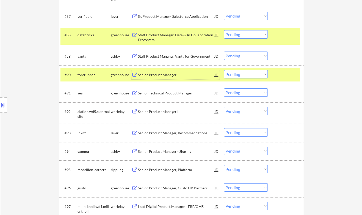
click at [159, 74] on div "Senior Product Manager" at bounding box center [176, 74] width 77 height 5
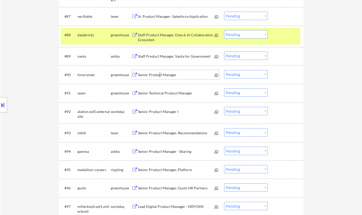
drag, startPoint x: 236, startPoint y: 74, endPoint x: 239, endPoint y: 78, distance: 5.2
click at [236, 74] on select "Choose an option... Pending Applied Excluded (Questions) Excluded (Expired) Exc…" at bounding box center [246, 74] width 44 height 8
click at [224, 70] on select "Choose an option... Pending Applied Excluded (Questions) Excluded (Expired) Exc…" at bounding box center [246, 74] width 44 height 8
select select ""pending""
